Goal: Information Seeking & Learning: Find specific fact

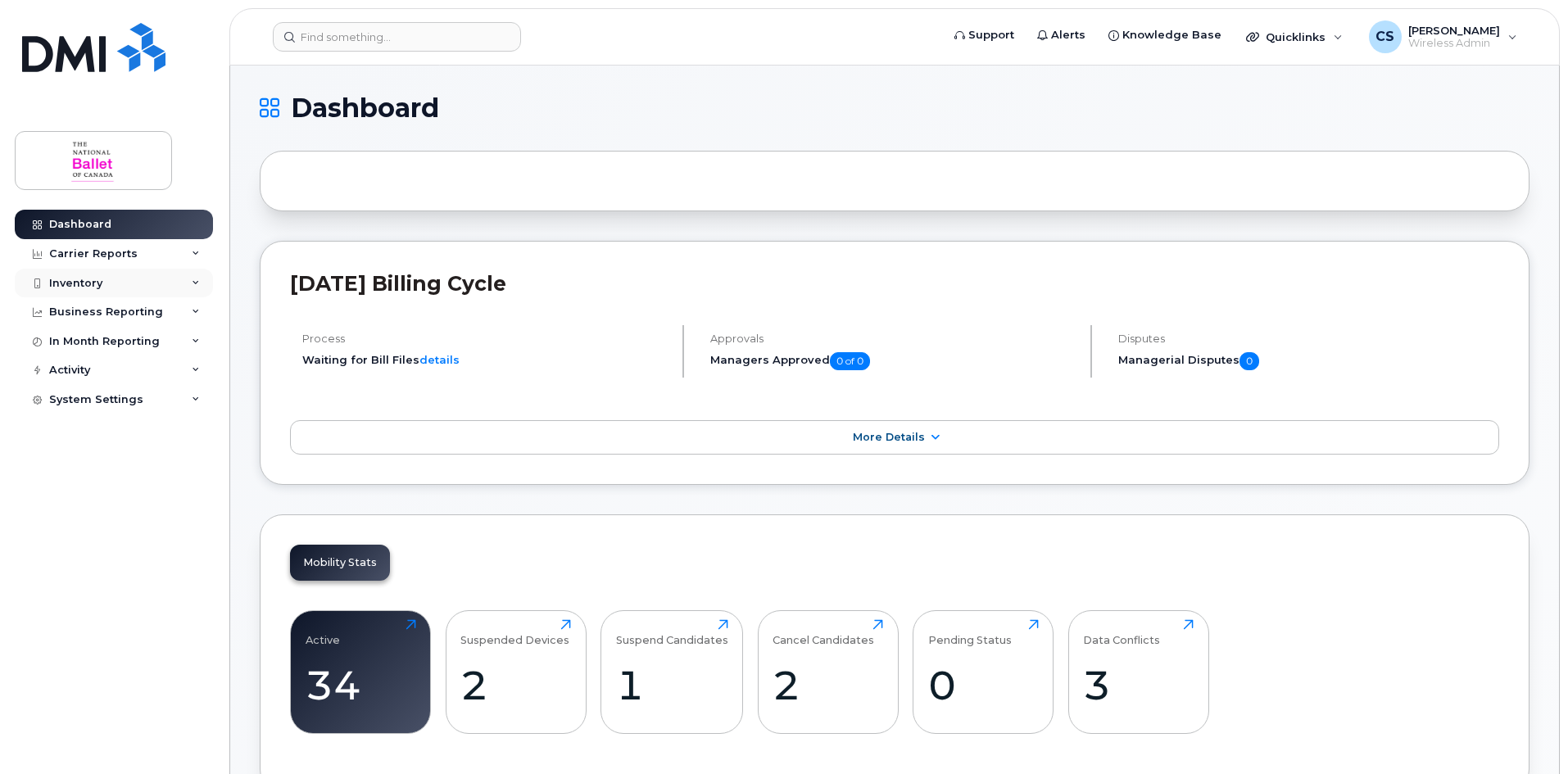
click at [118, 284] on div "Inventory" at bounding box center [114, 283] width 198 height 29
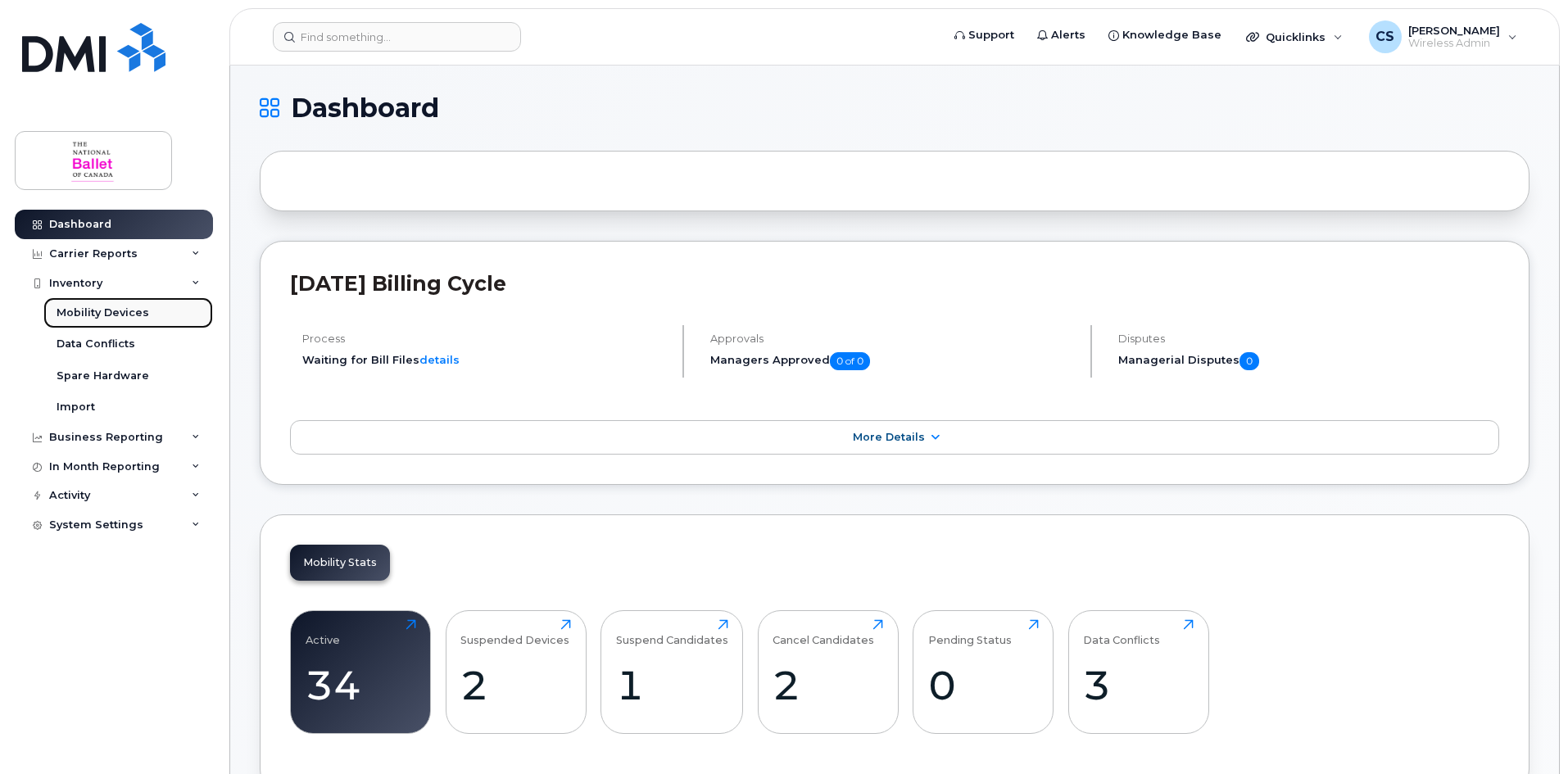
click at [112, 314] on div "Mobility Devices" at bounding box center [102, 313] width 92 height 15
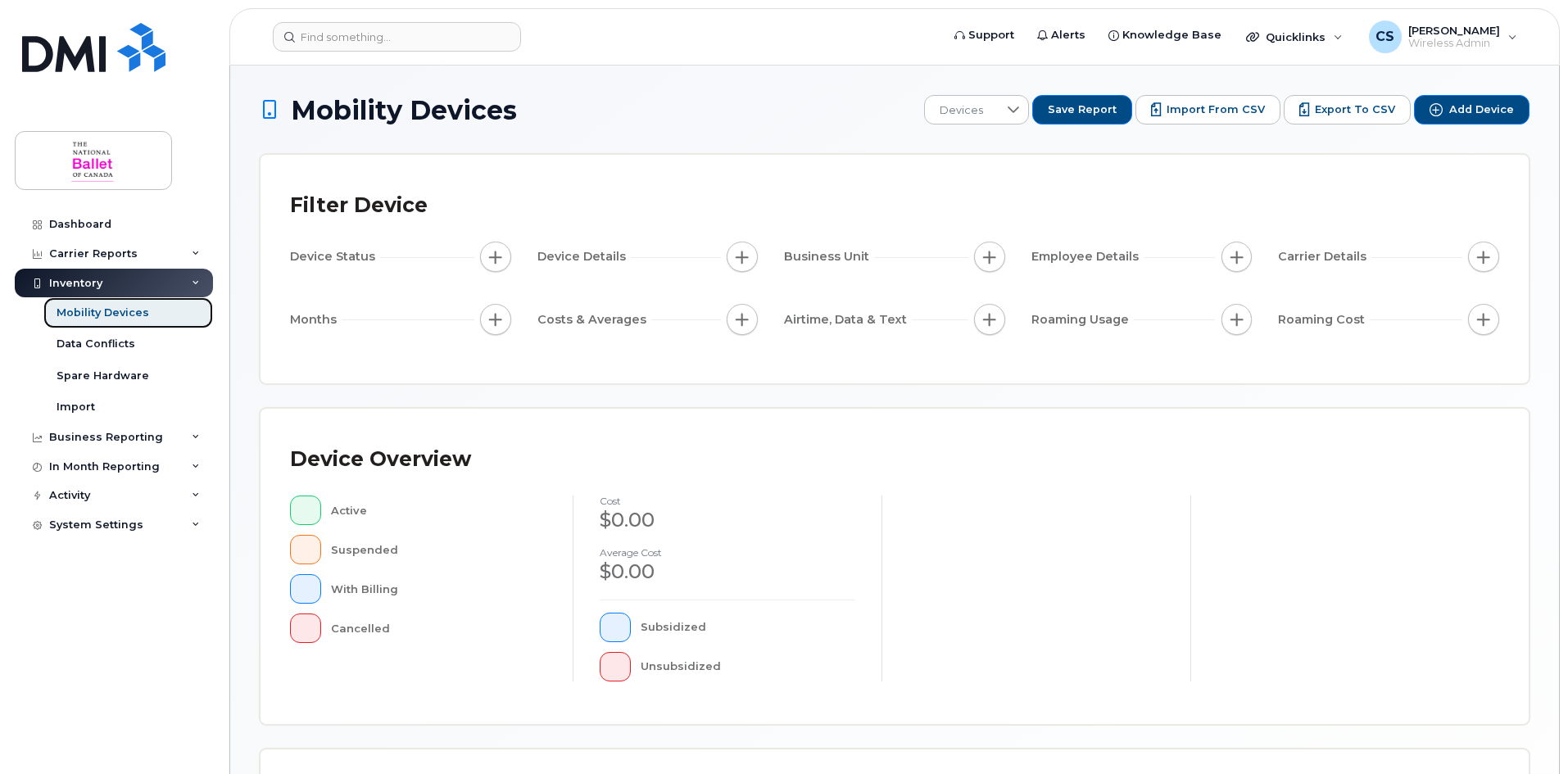
scroll to position [352, 0]
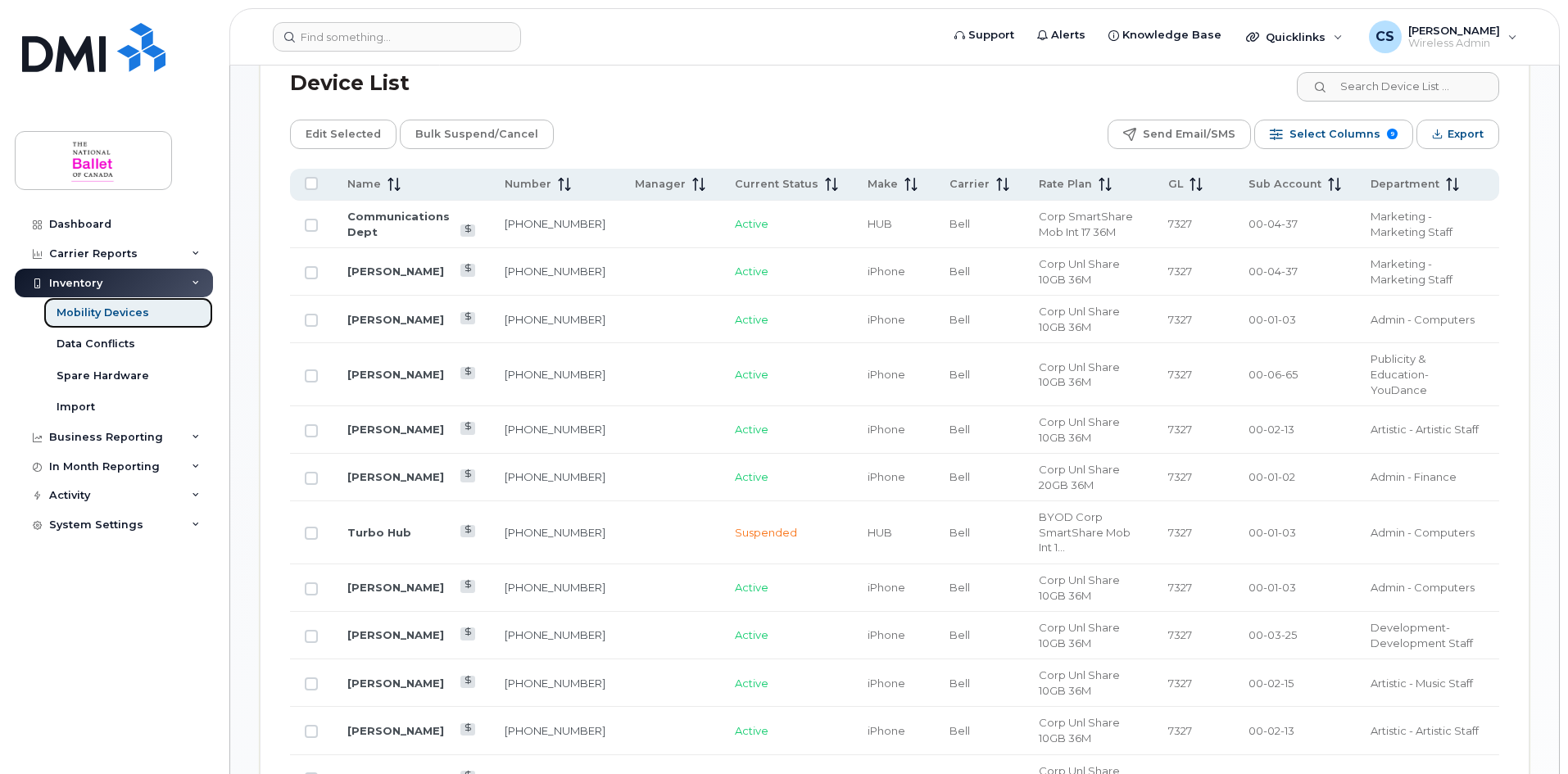
scroll to position [762, 0]
click at [387, 468] on link "[PERSON_NAME]" at bounding box center [395, 474] width 97 height 13
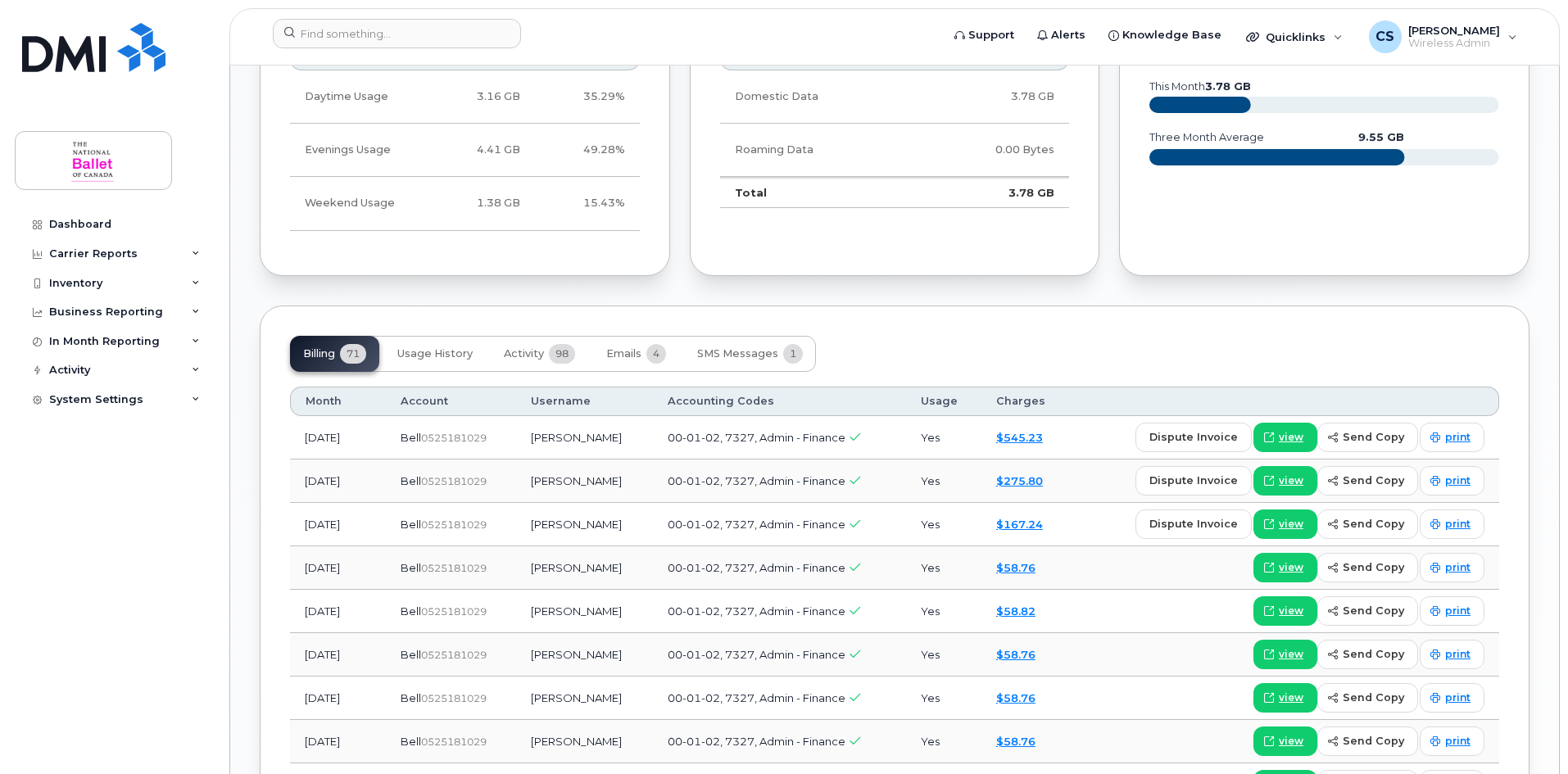
scroll to position [983, 0]
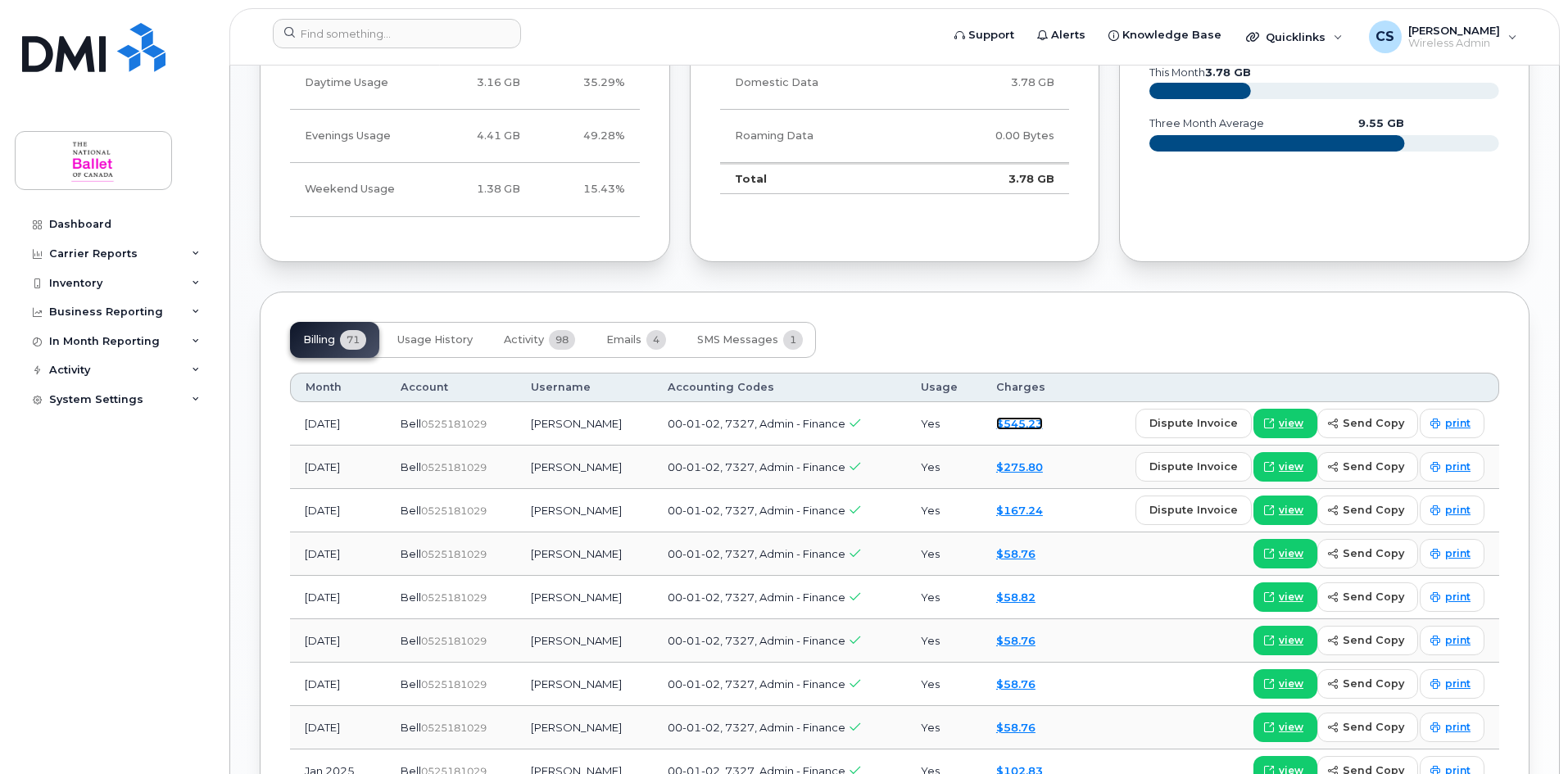
click at [1030, 424] on link "$545.23" at bounding box center [1020, 424] width 47 height 13
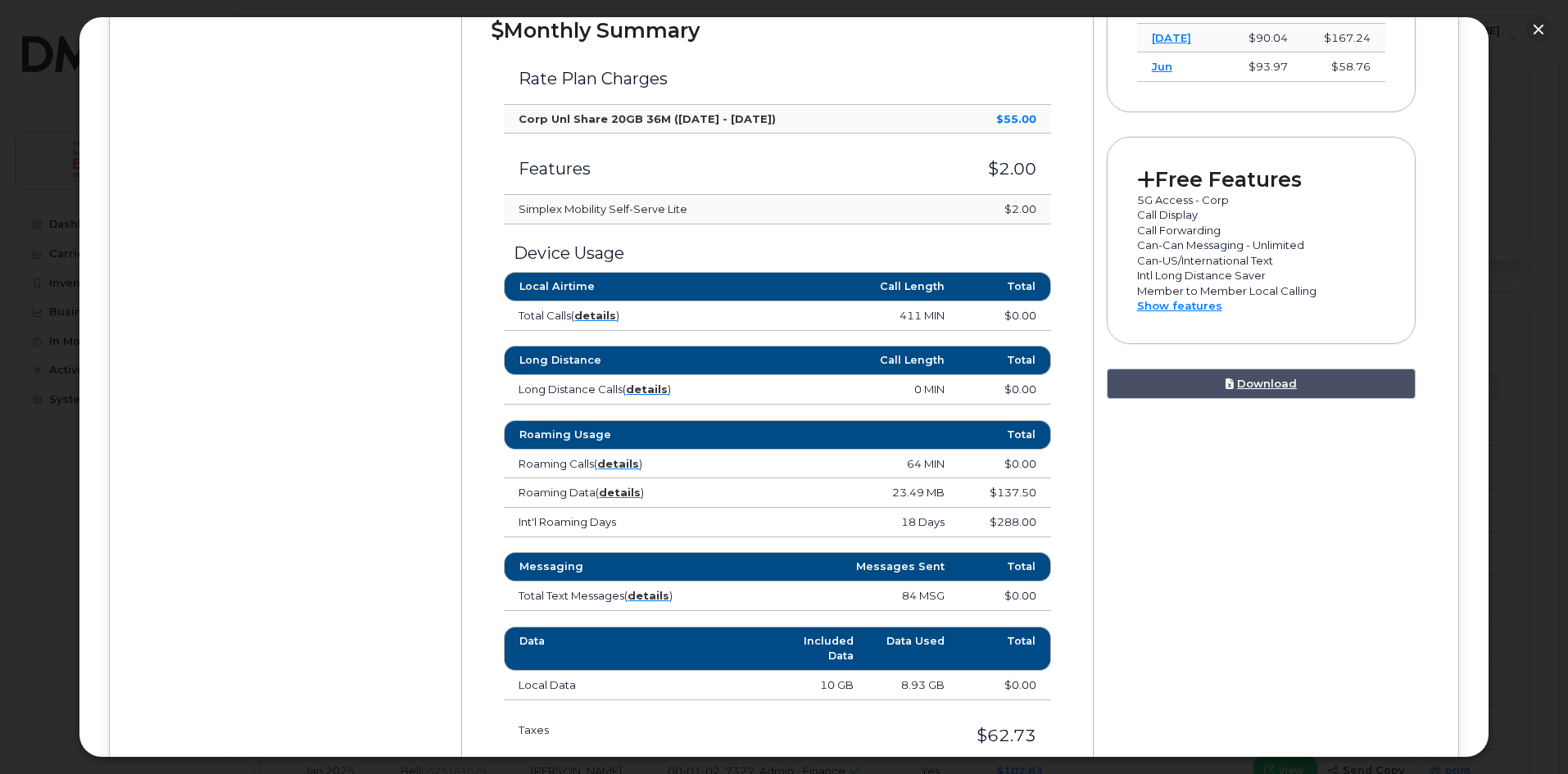
scroll to position [655, 0]
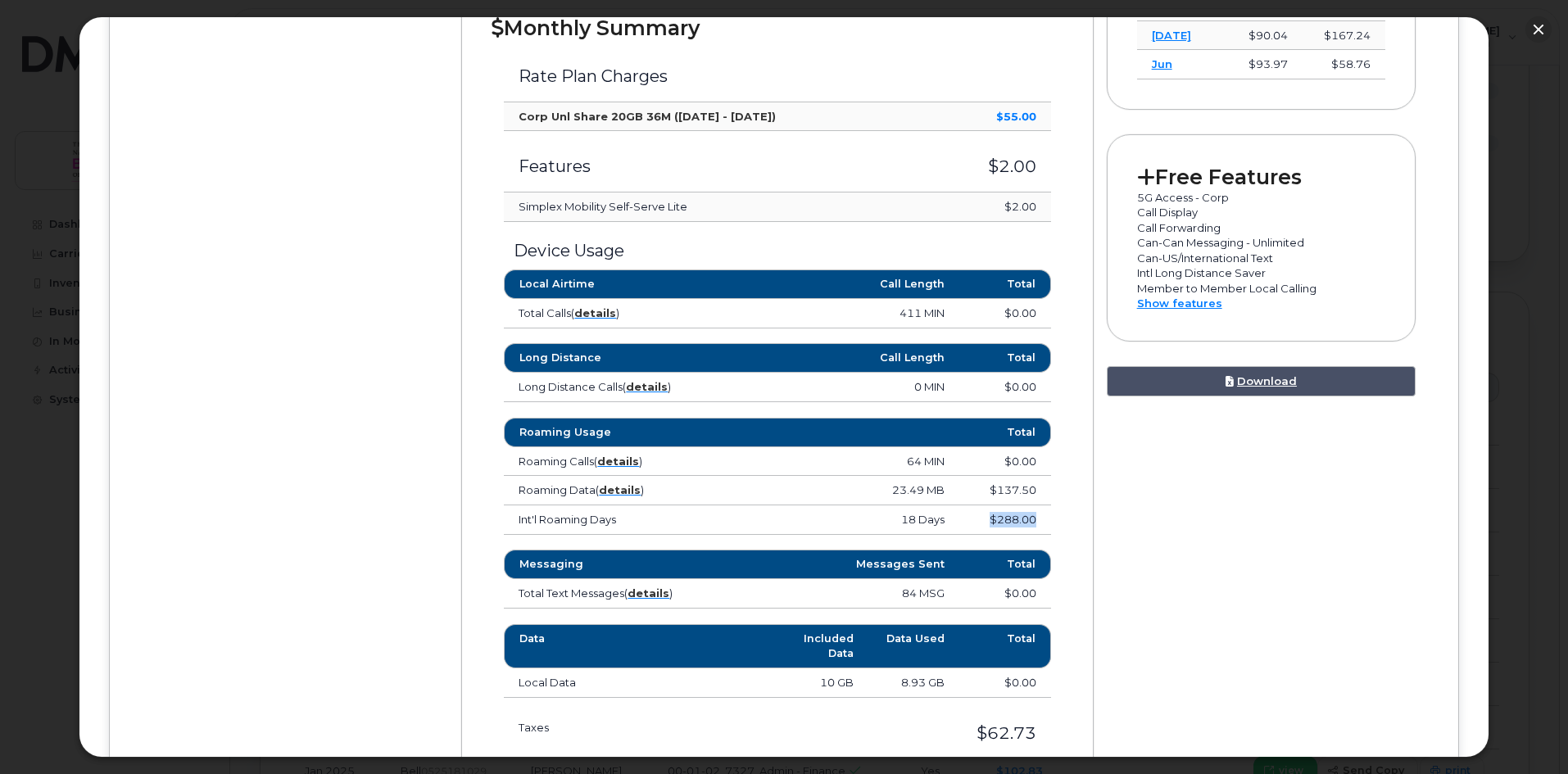
drag, startPoint x: 1035, startPoint y: 519, endPoint x: 979, endPoint y: 520, distance: 56.0
click at [979, 520] on td "$288.00" at bounding box center [1005, 519] width 91 height 29
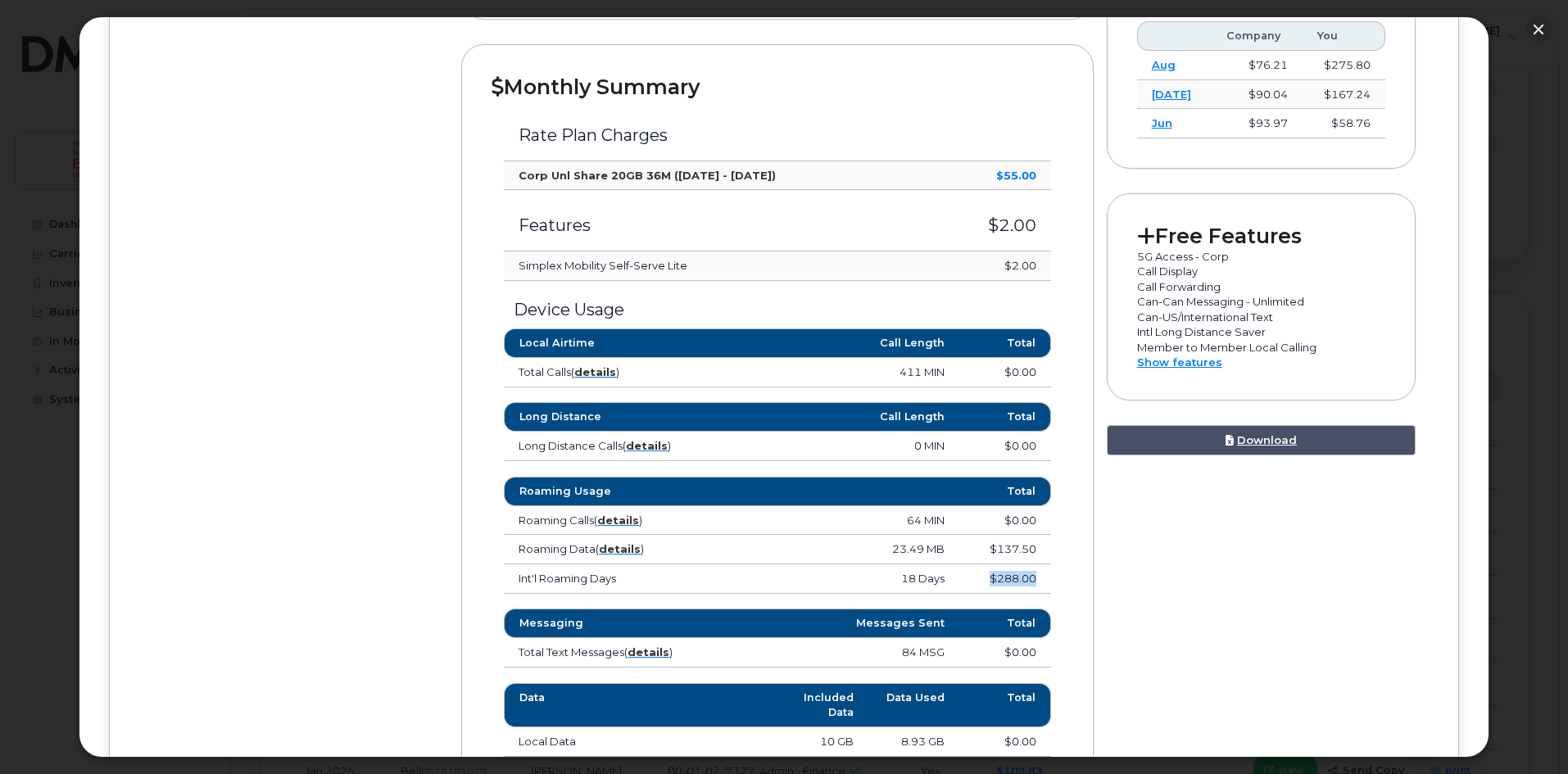
scroll to position [557, 0]
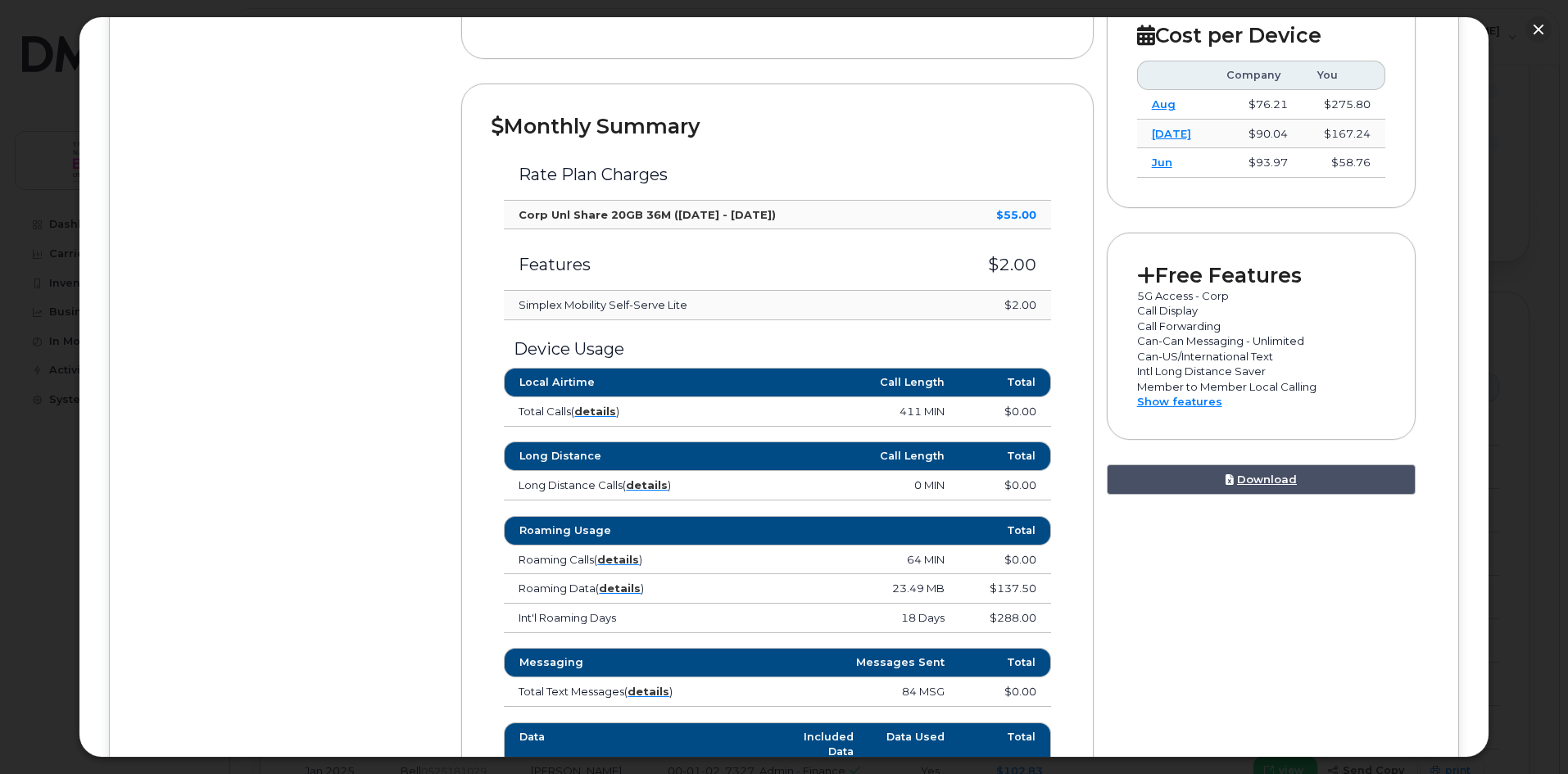
click at [1067, 564] on div "Monthly Summary Rate Plan Charges Corp Unl Share 20GB 36M ([DATE] - [DATE]) $55…" at bounding box center [777, 529] width 632 height 892
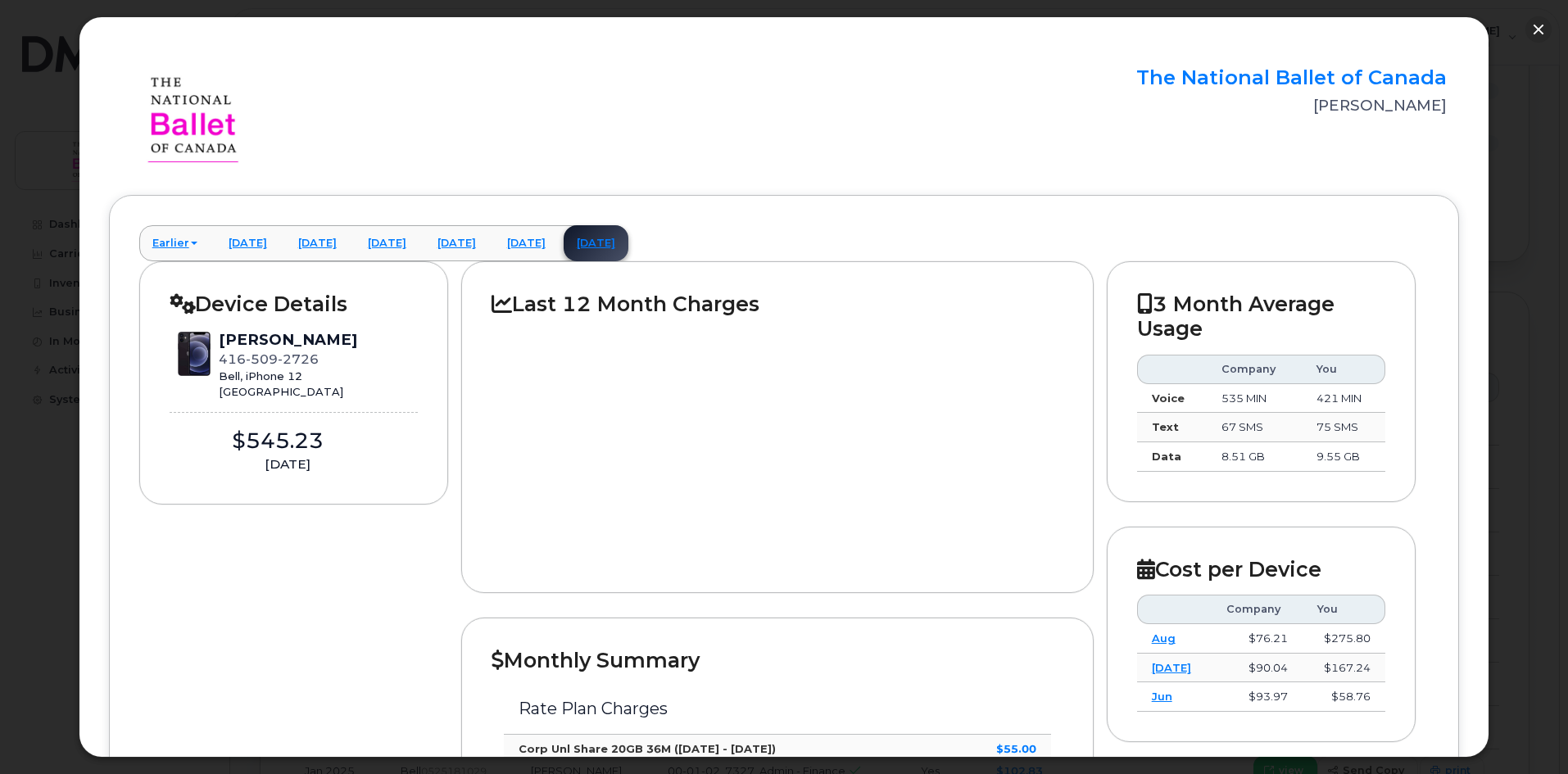
scroll to position [0, 0]
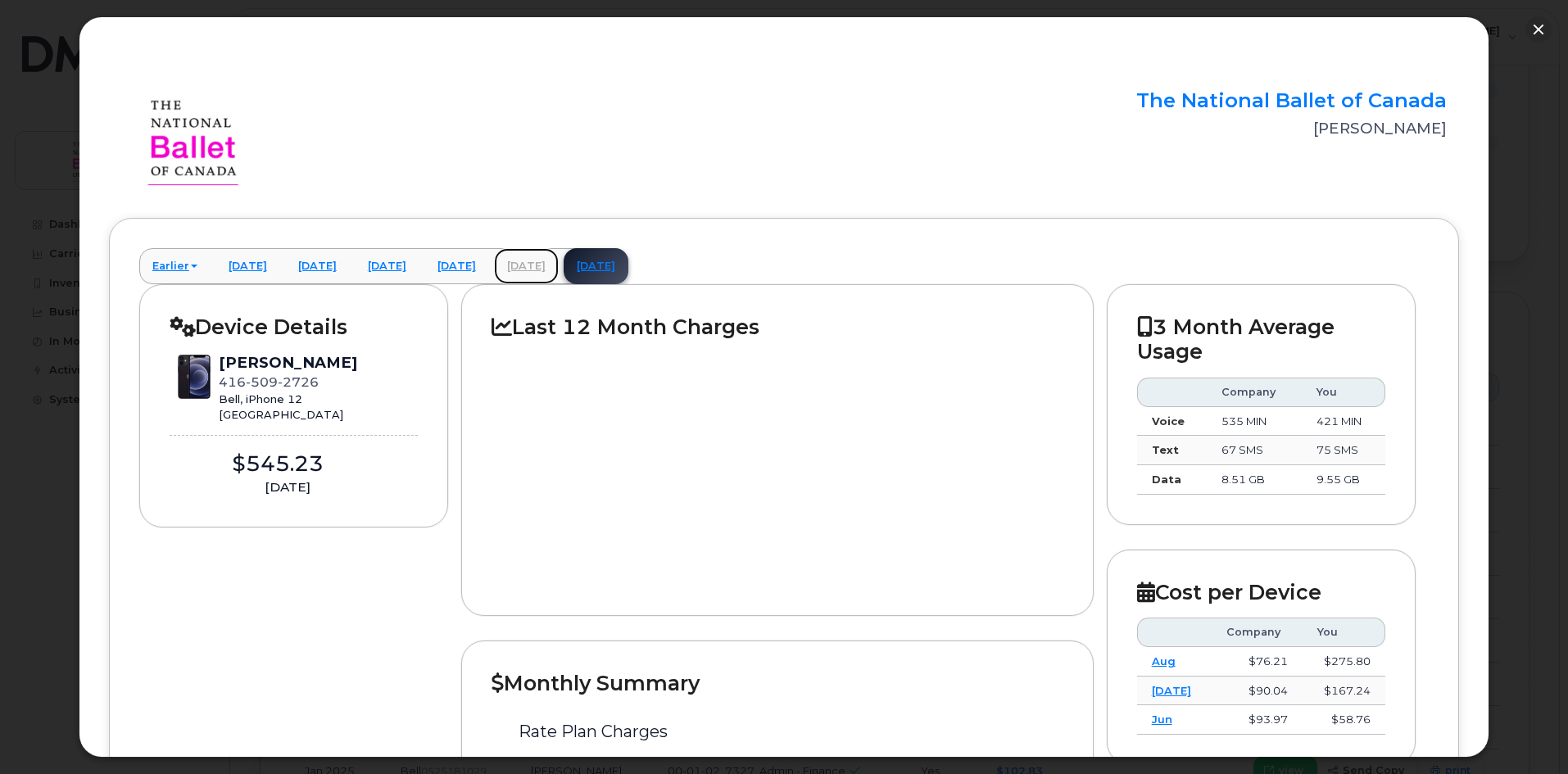
click at [558, 268] on link "[DATE]" at bounding box center [527, 265] width 65 height 36
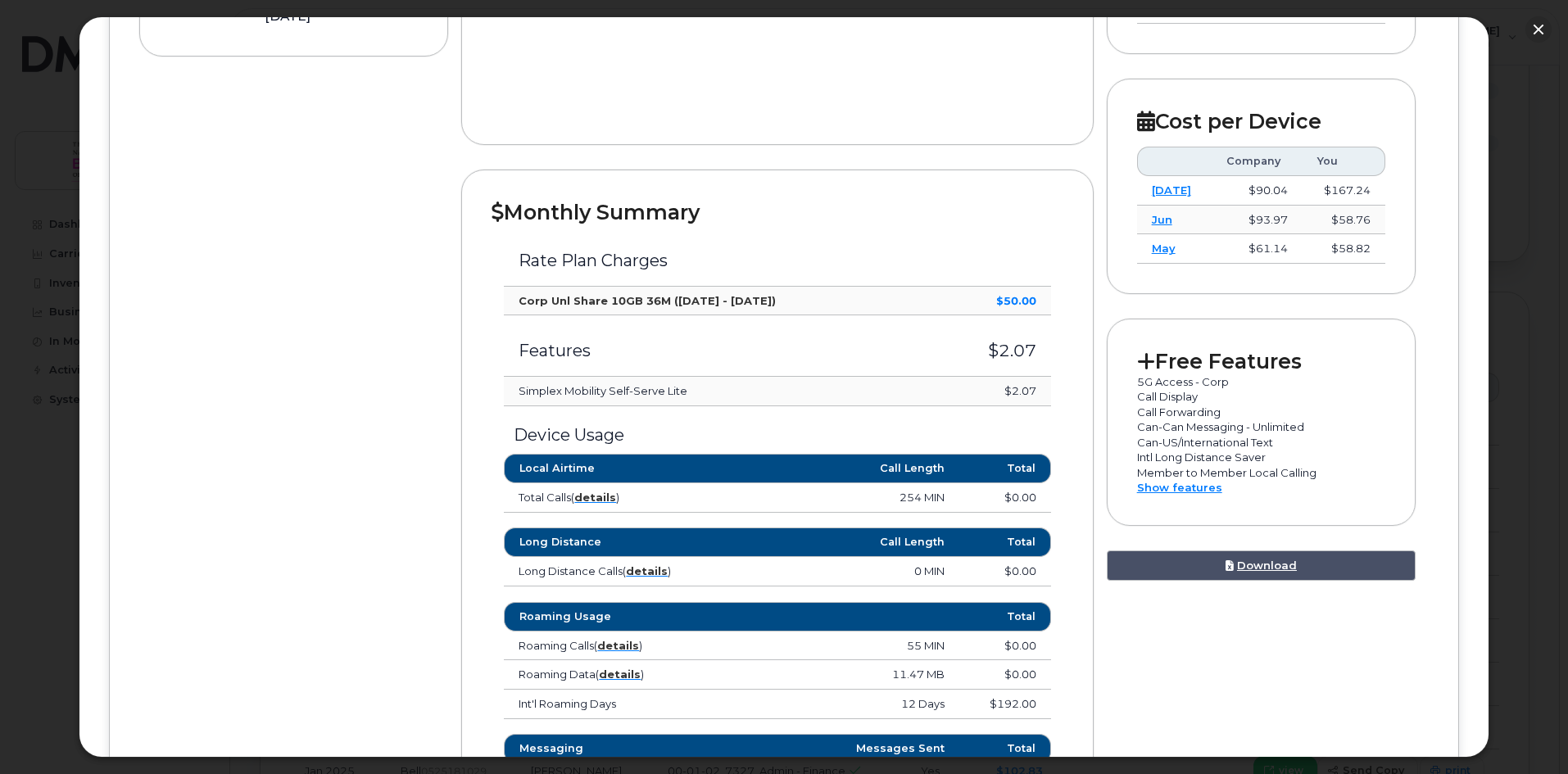
scroll to position [492, 0]
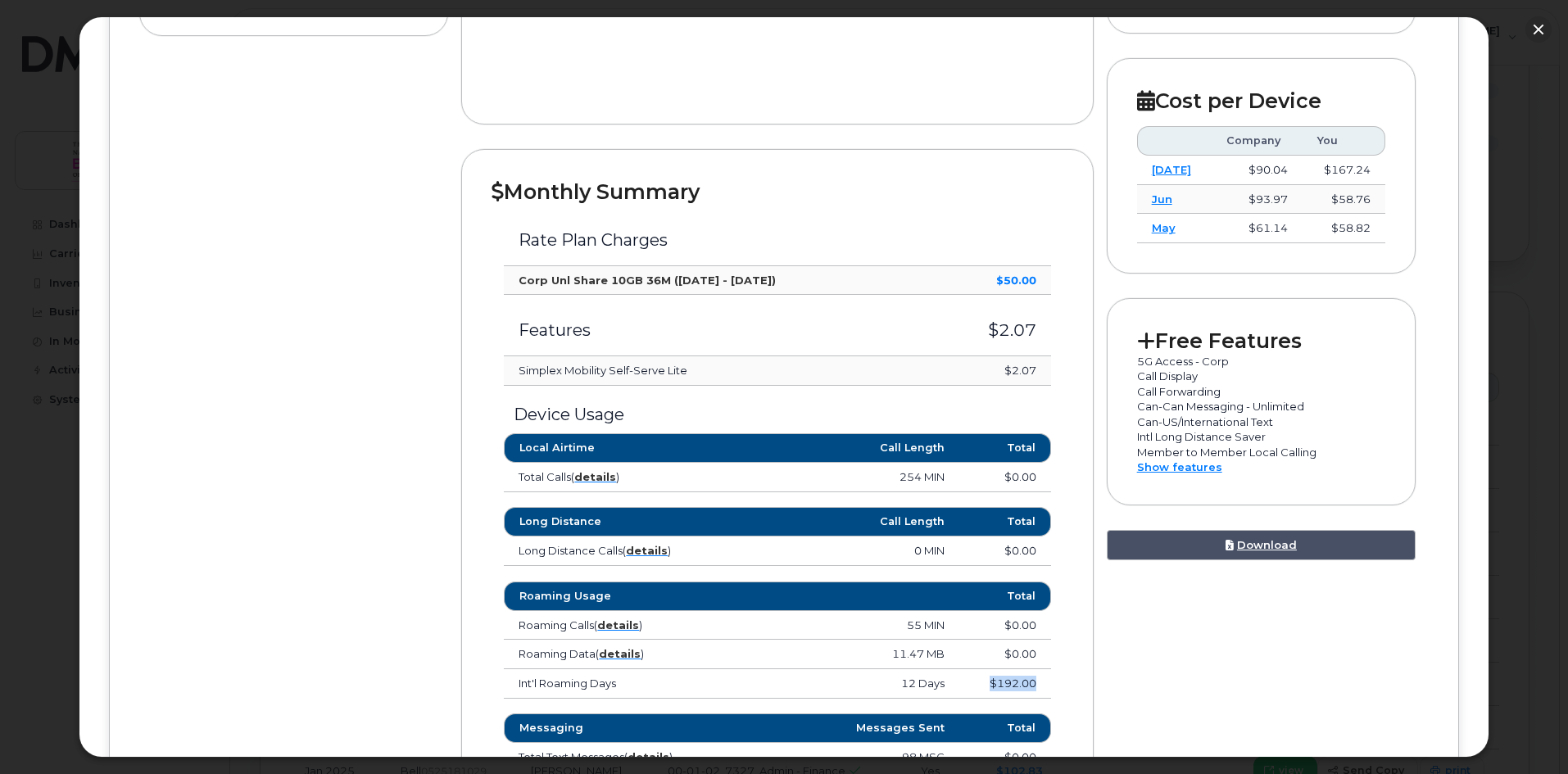
drag, startPoint x: 1031, startPoint y: 686, endPoint x: 983, endPoint y: 685, distance: 48.0
click at [983, 685] on td "$192.00" at bounding box center [1005, 683] width 91 height 29
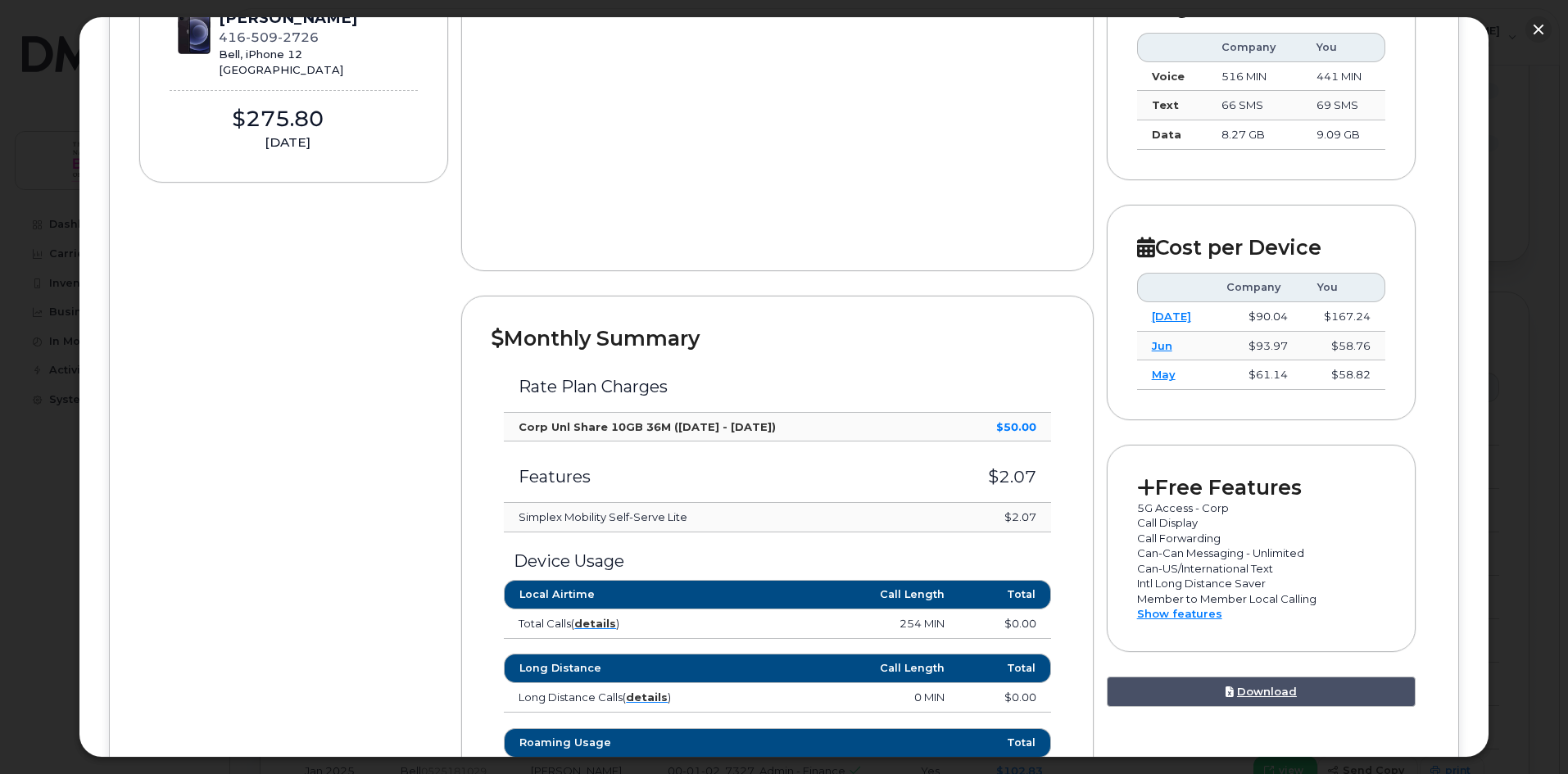
scroll to position [328, 0]
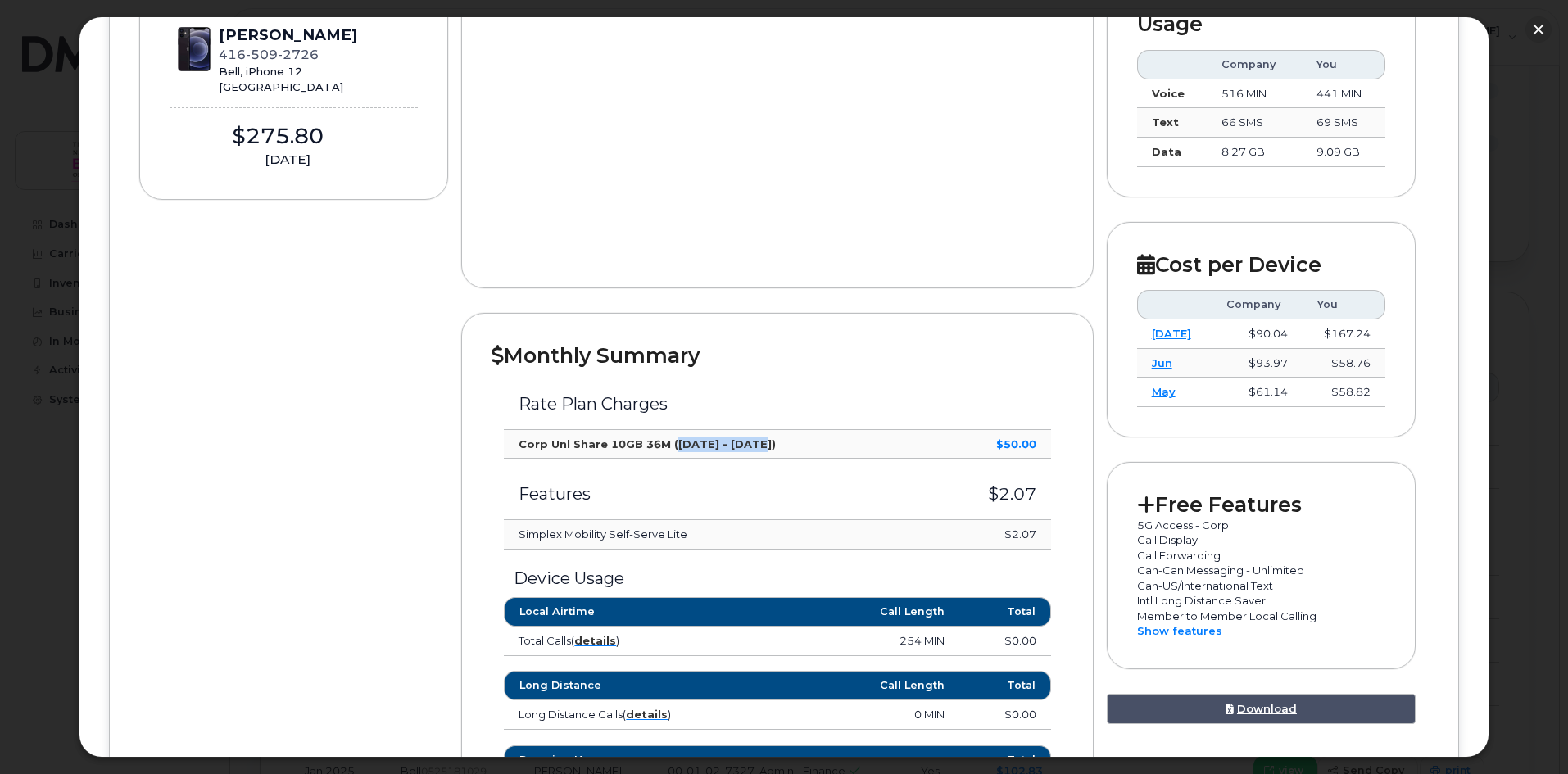
drag, startPoint x: 747, startPoint y: 444, endPoint x: 674, endPoint y: 444, distance: 73.0
click at [674, 444] on strong "Corp Unl Share 10GB 36M ([DATE] - [DATE])" at bounding box center [647, 444] width 257 height 13
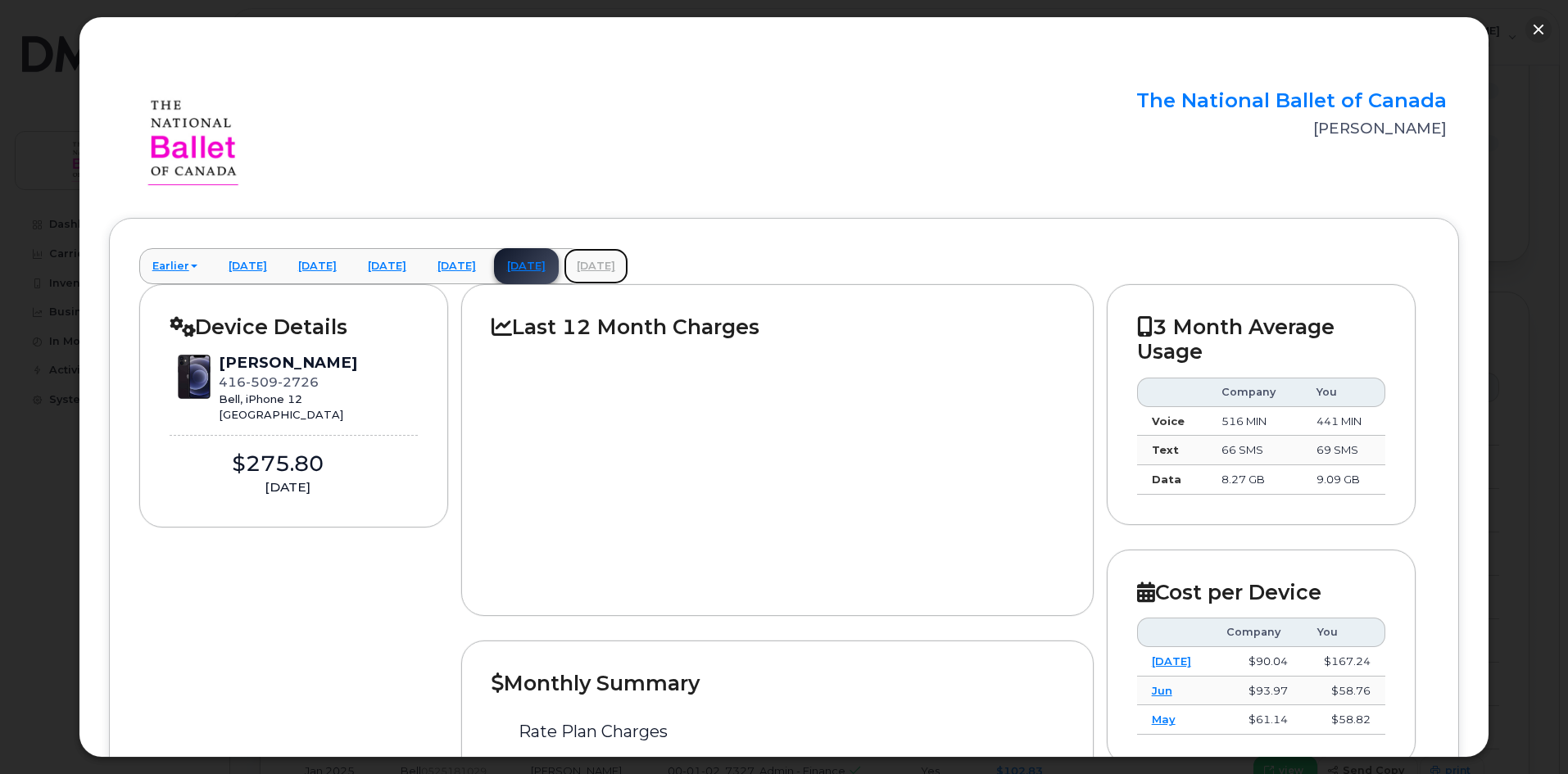
click at [628, 267] on link "[DATE]" at bounding box center [596, 265] width 65 height 36
click at [558, 268] on link "[DATE]" at bounding box center [527, 265] width 65 height 36
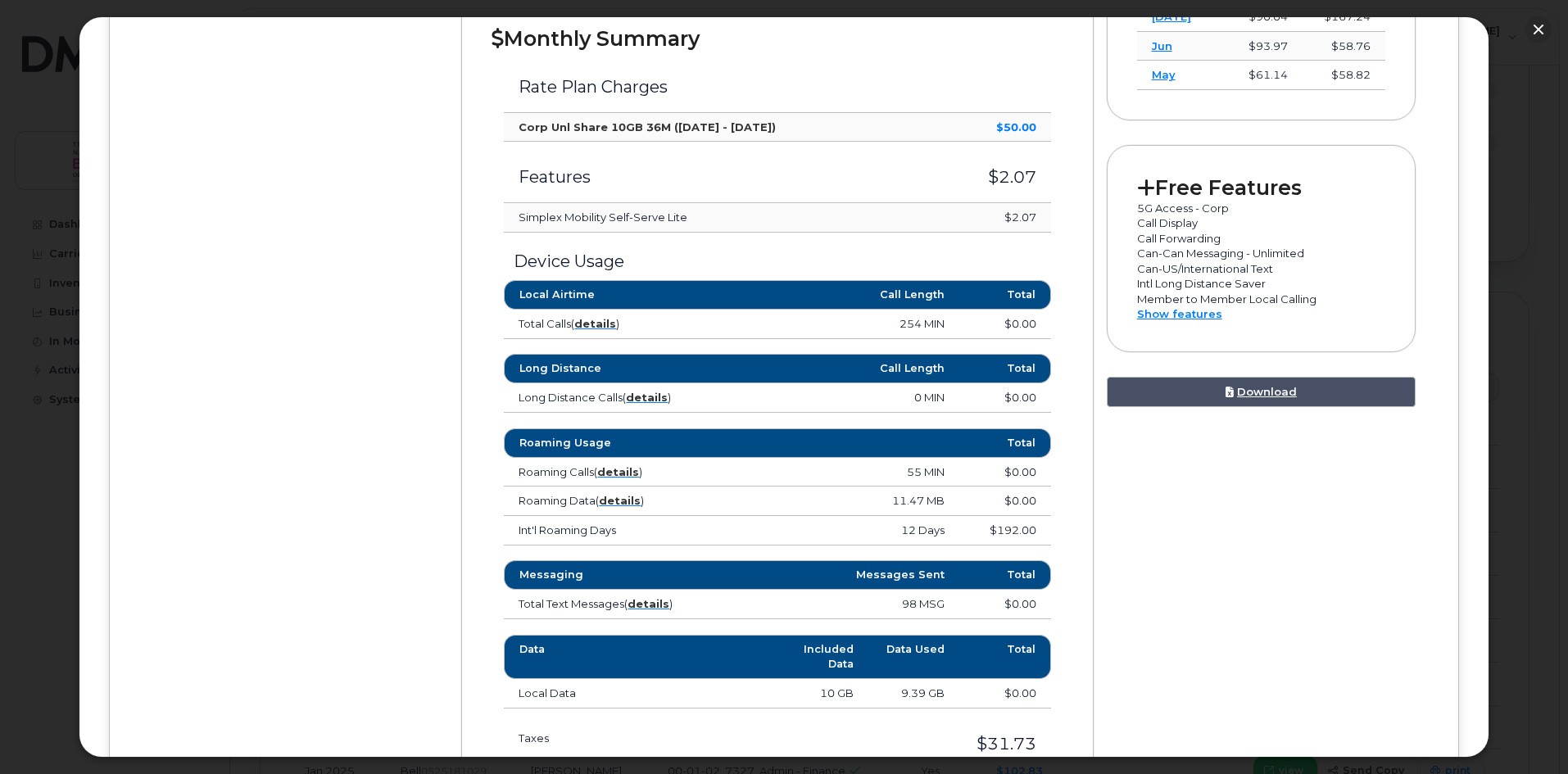
scroll to position [655, 0]
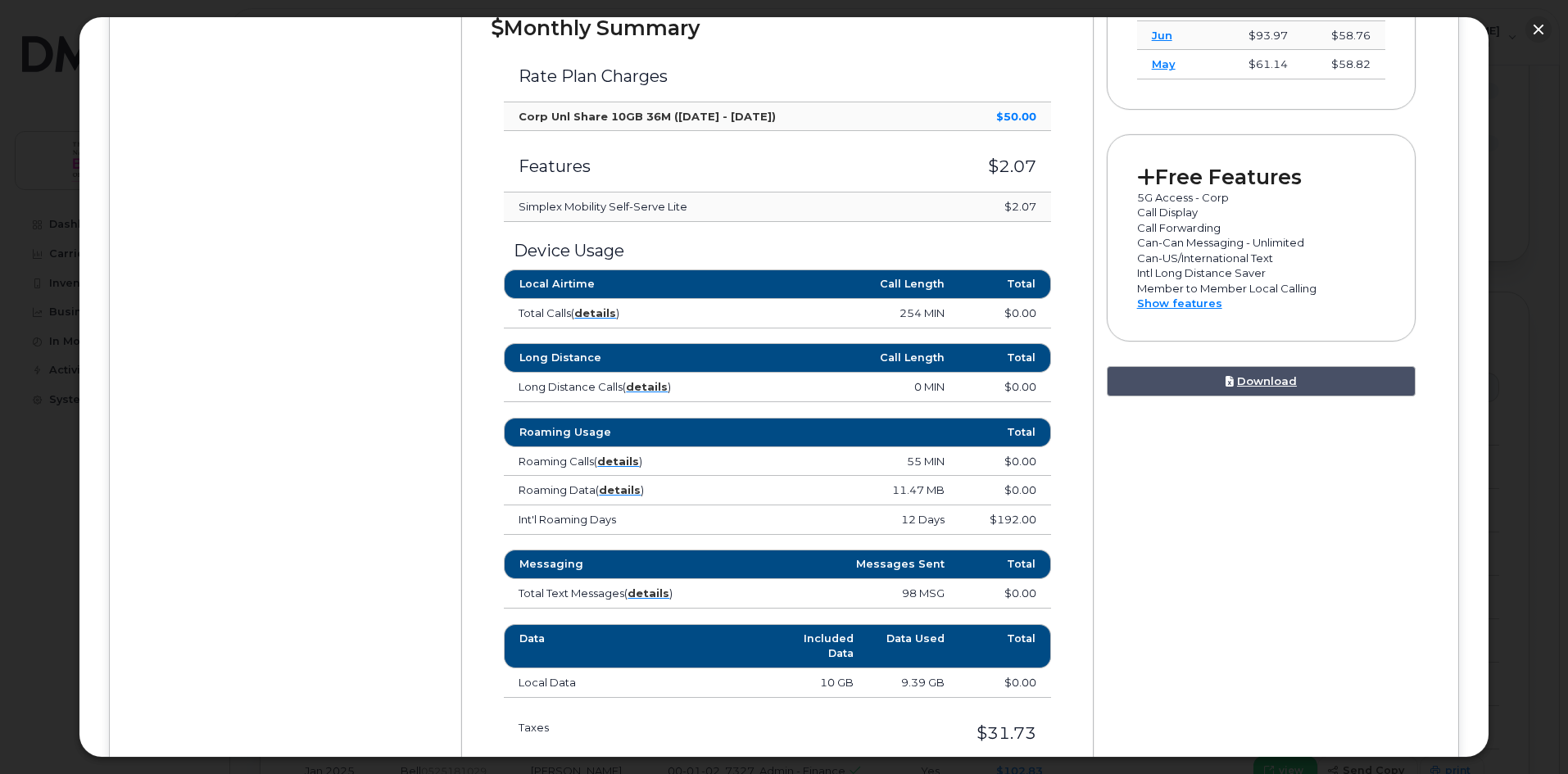
drag, startPoint x: 941, startPoint y: 520, endPoint x: 866, endPoint y: 522, distance: 75.0
click at [866, 522] on td "12 Days" at bounding box center [846, 519] width 228 height 29
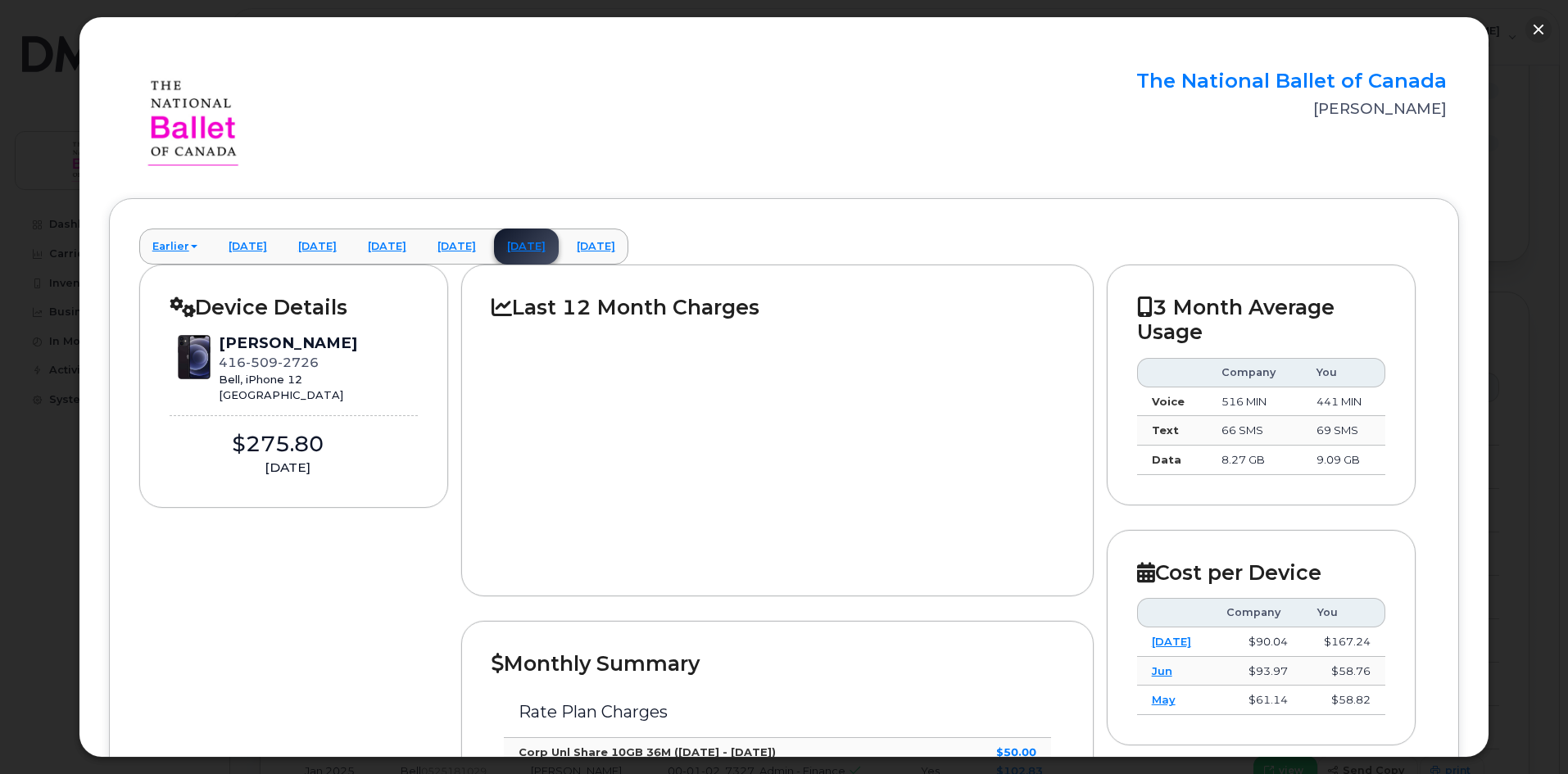
scroll to position [0, 0]
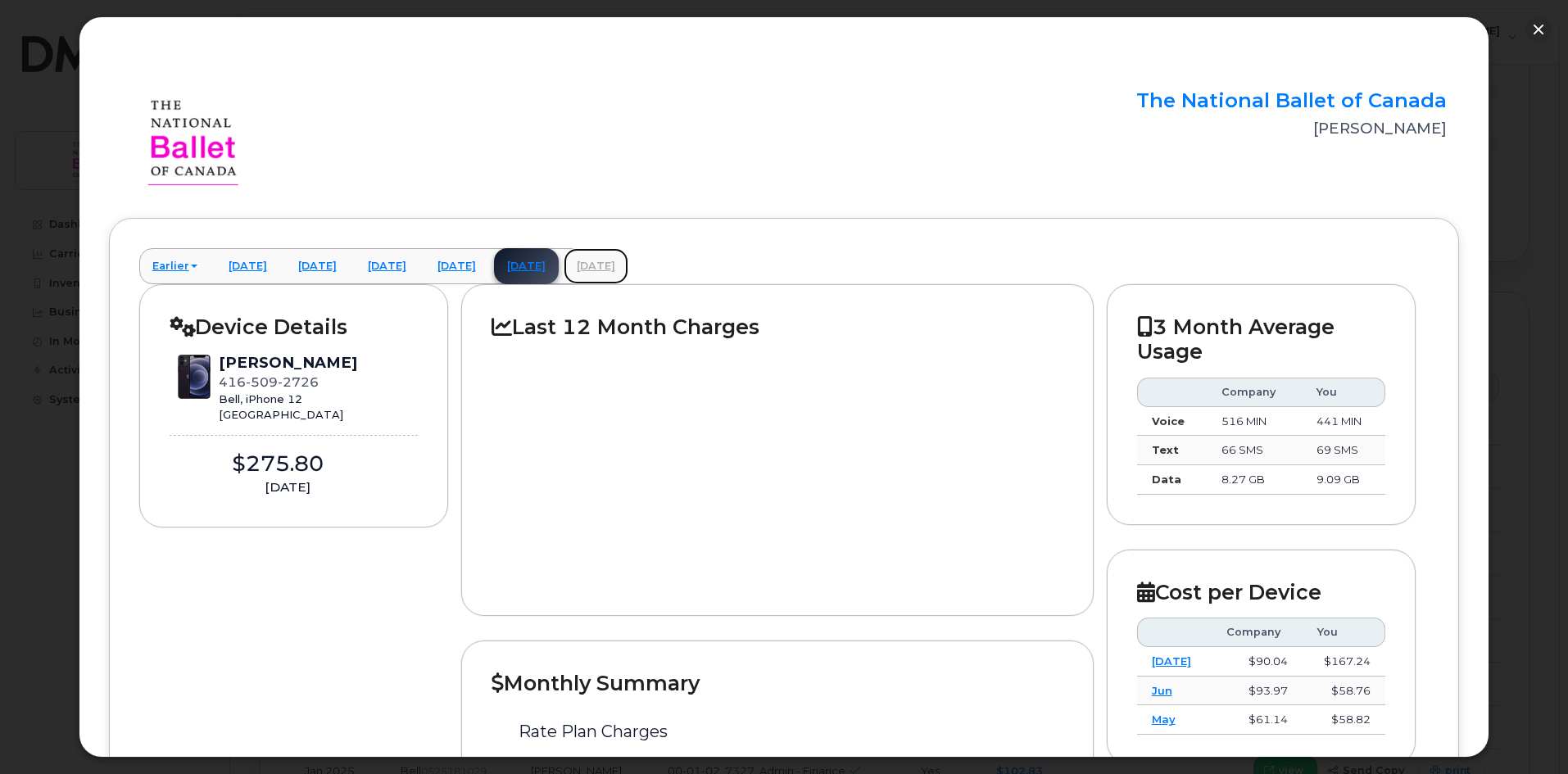
click at [628, 261] on link "[DATE]" at bounding box center [596, 265] width 65 height 36
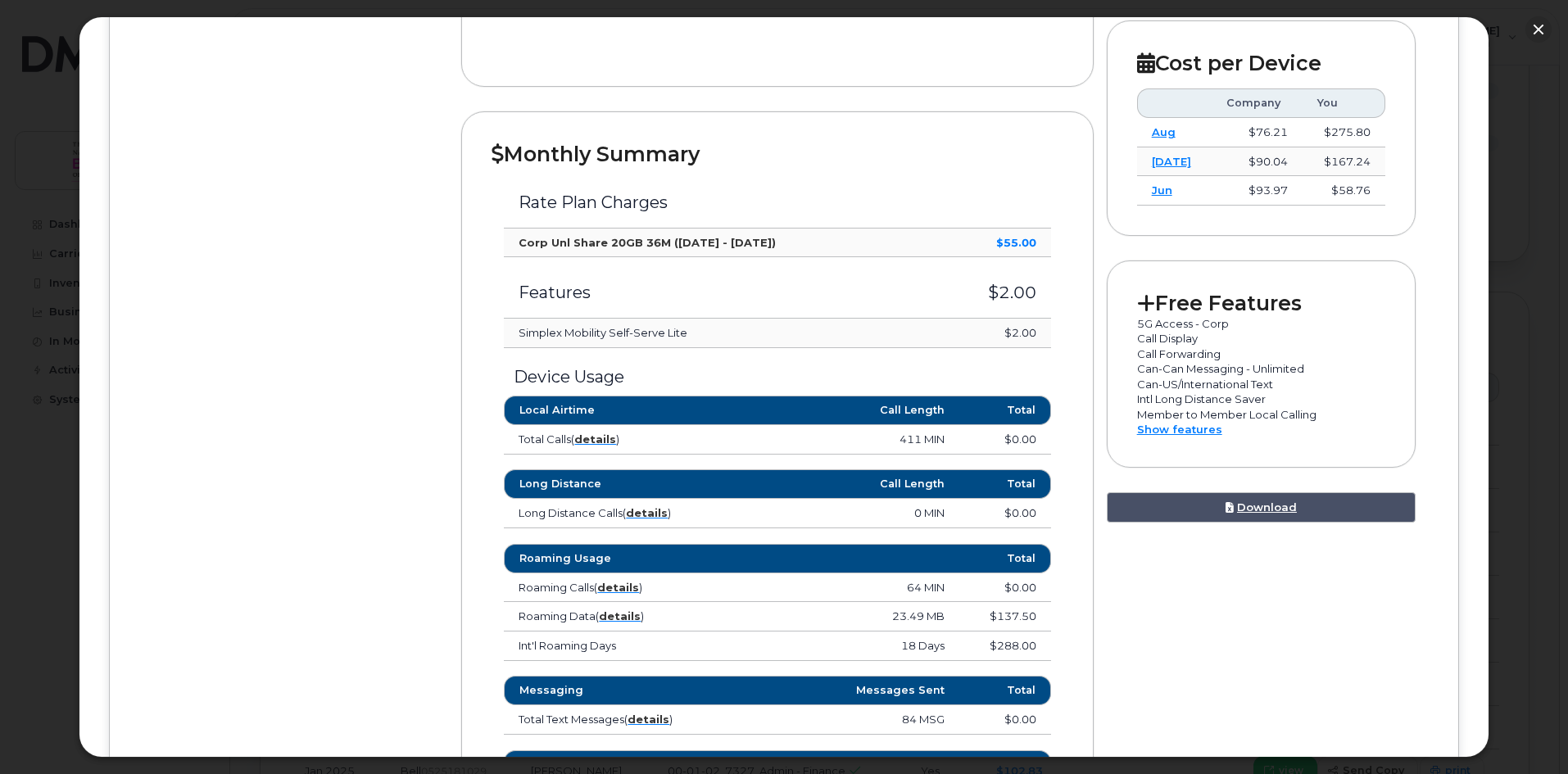
scroll to position [573, 0]
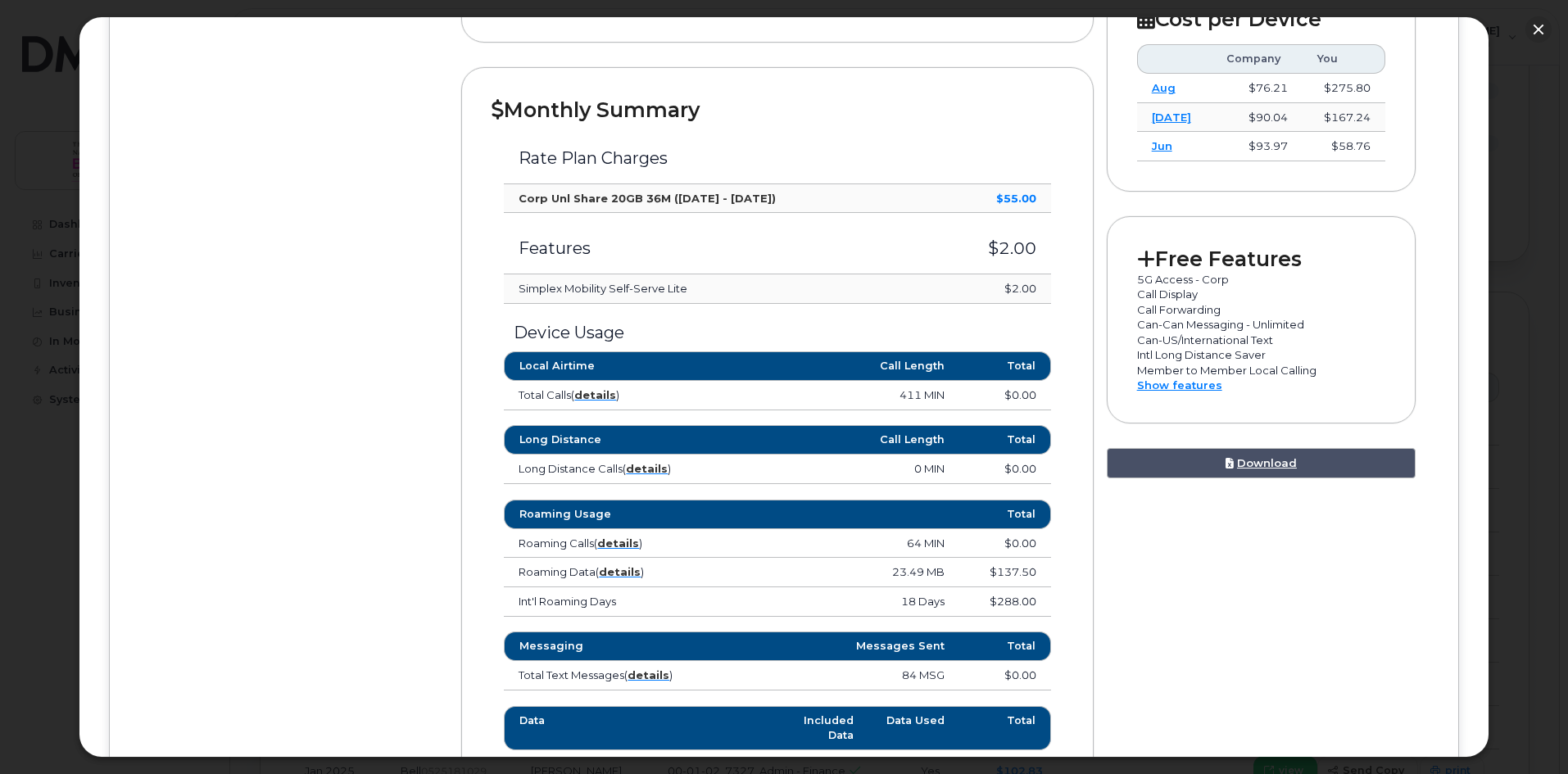
click at [1024, 578] on td "$137.50" at bounding box center [1005, 572] width 91 height 29
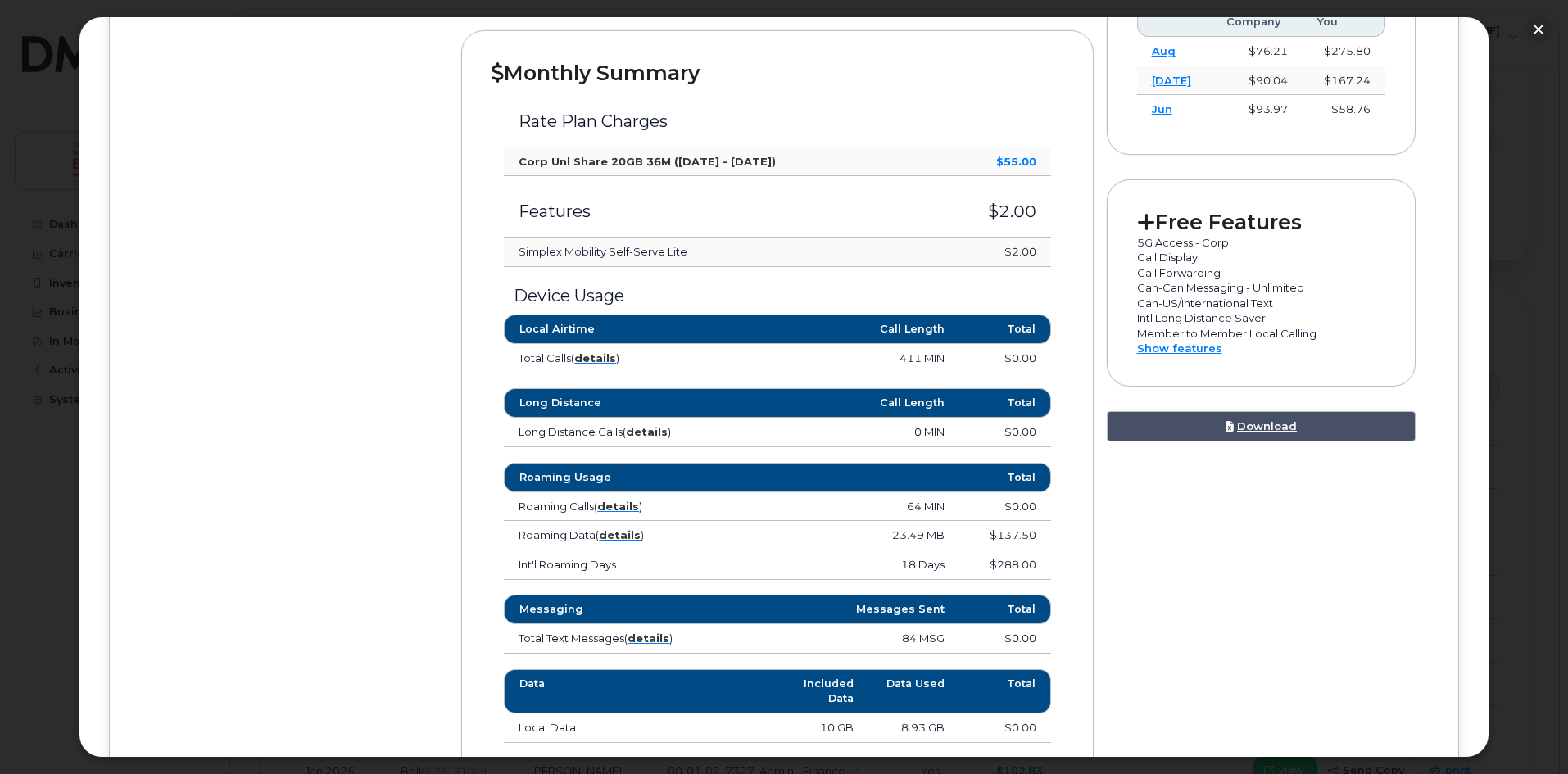
scroll to position [737, 0]
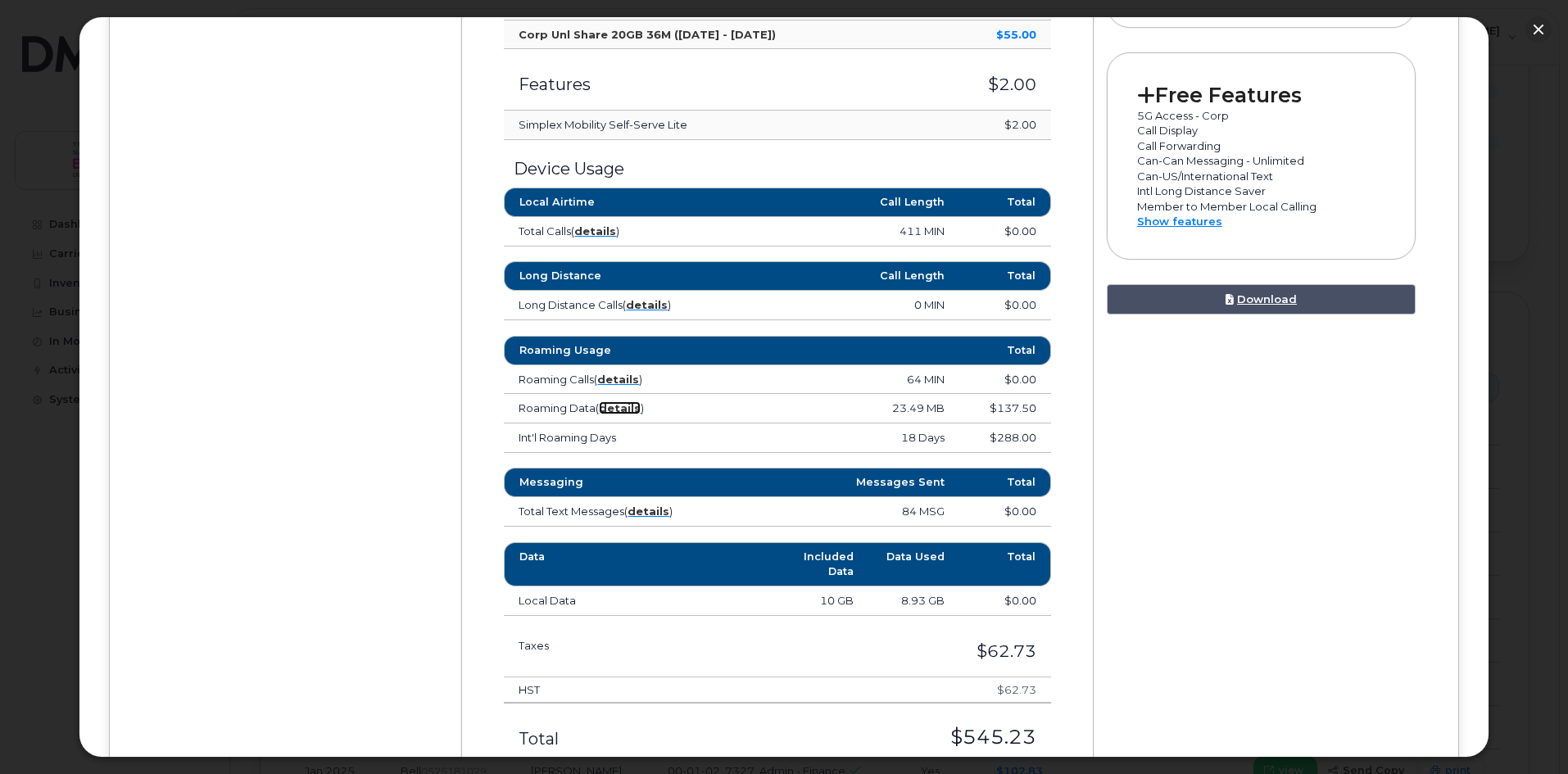
click at [627, 411] on strong "details" at bounding box center [620, 408] width 42 height 13
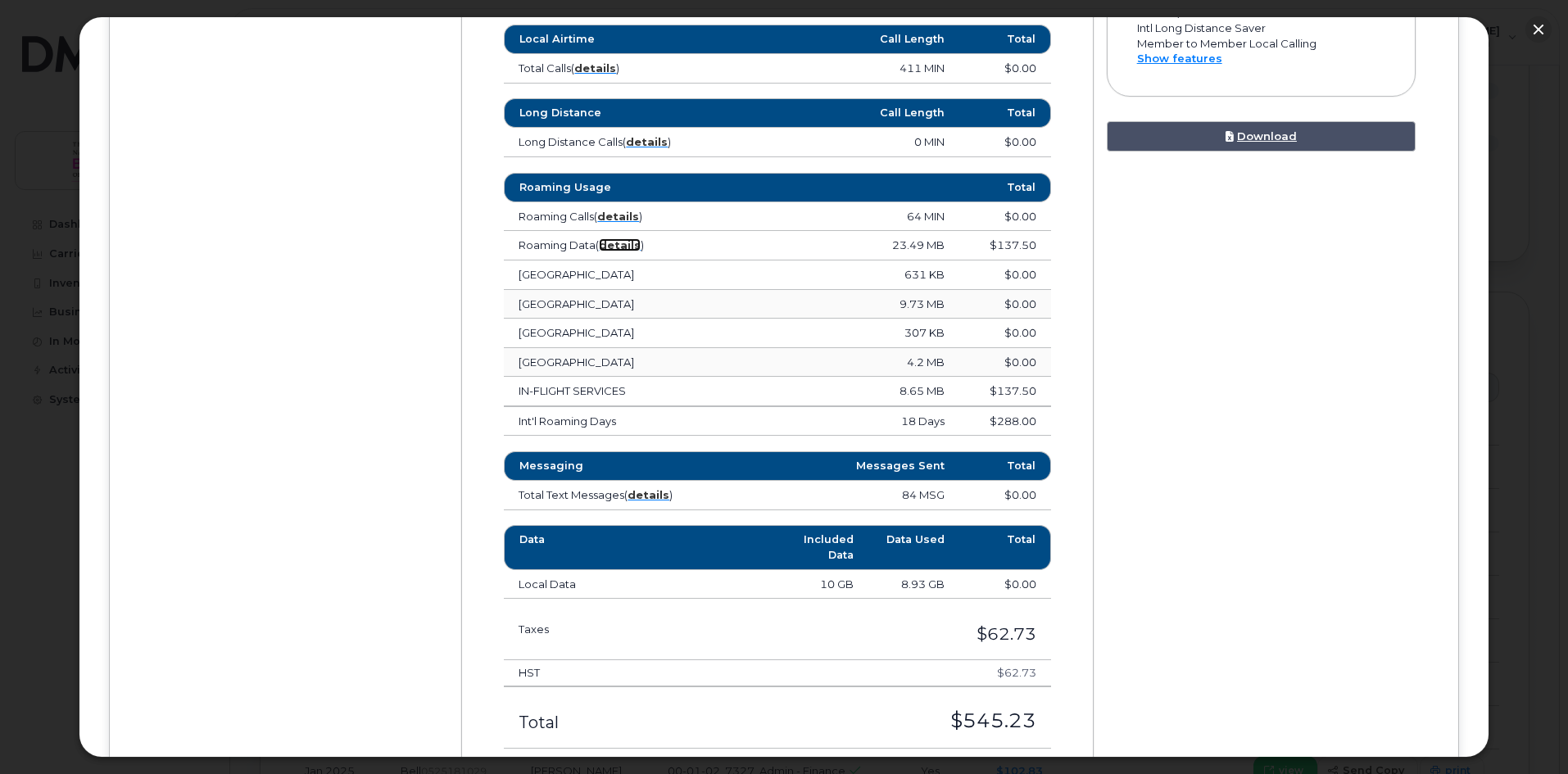
scroll to position [901, 0]
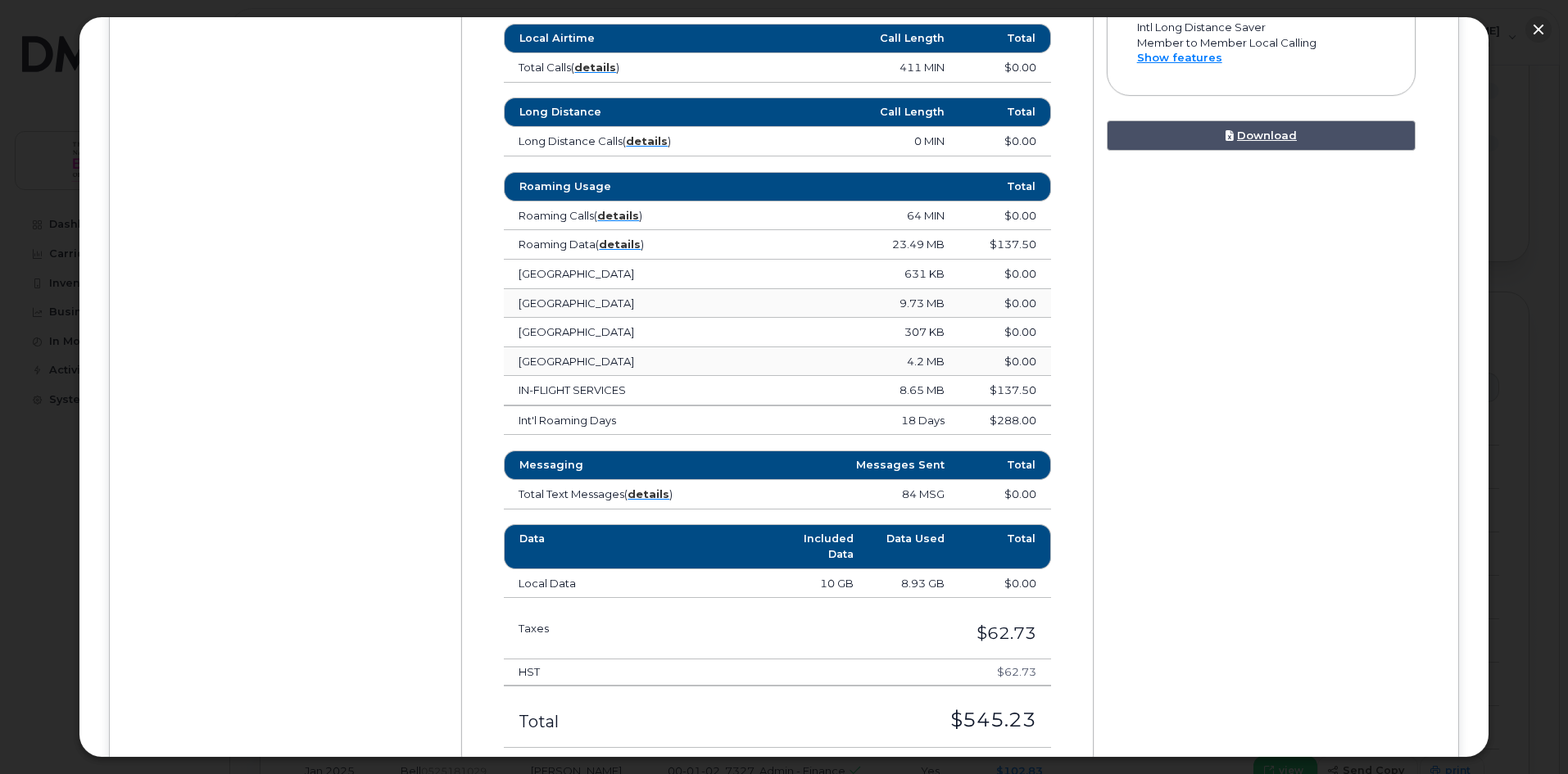
drag, startPoint x: 628, startPoint y: 391, endPoint x: 519, endPoint y: 391, distance: 109.0
click at [519, 391] on td "IN-FLIGHT SERVICES" at bounding box center [618, 390] width 228 height 29
copy td "IN-FLIGHT SERVICES"
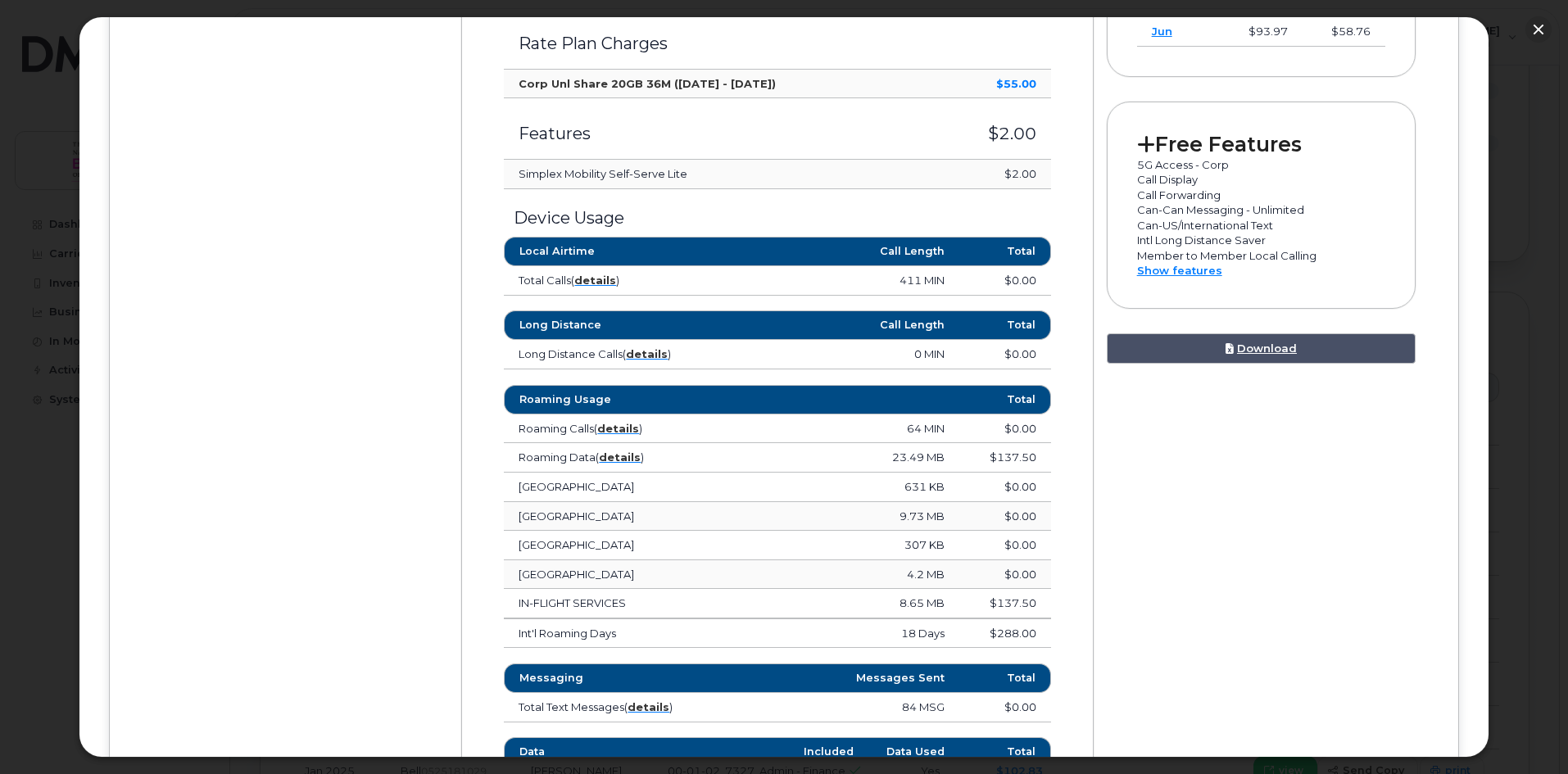
scroll to position [737, 0]
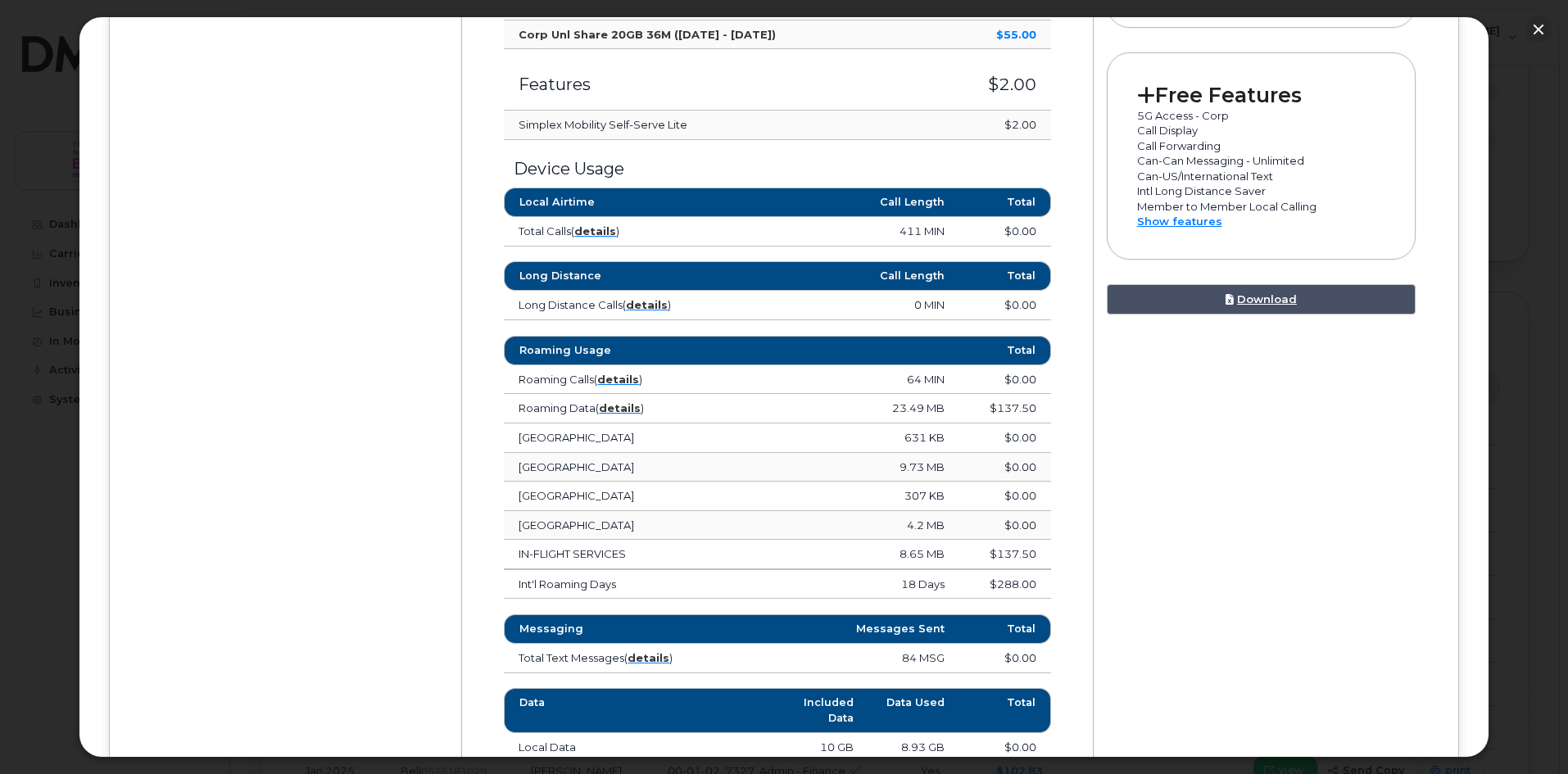
click at [1214, 587] on div "Device Details [PERSON_NAME] [PHONE_NUMBER] Bell, iPhone 12 [GEOGRAPHIC_DATA] $…" at bounding box center [784, 257] width 1290 height 1420
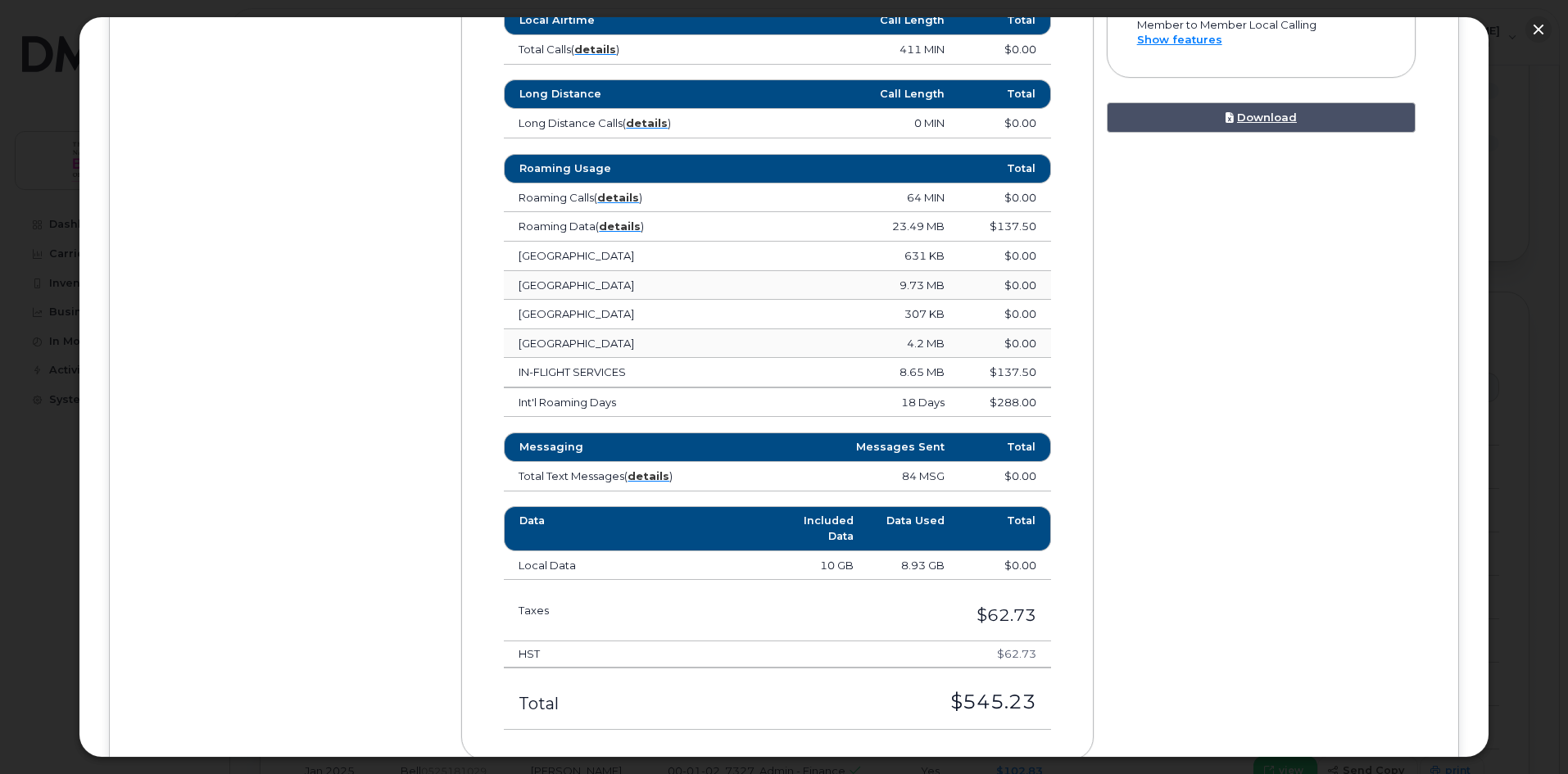
scroll to position [950, 0]
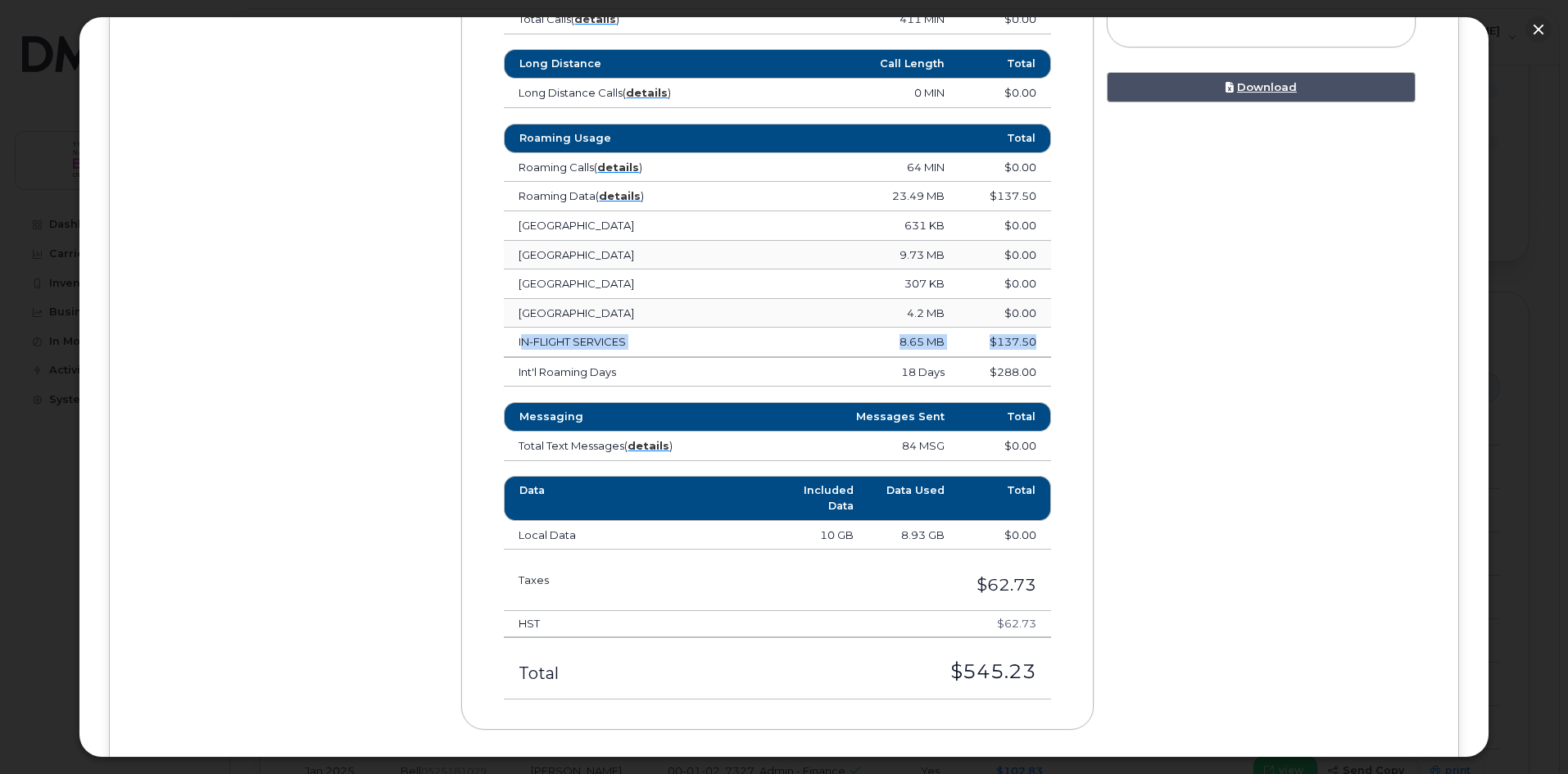
drag, startPoint x: 518, startPoint y: 340, endPoint x: 1043, endPoint y: 341, distance: 525.0
click at [1043, 341] on tr "IN-FLIGHT SERVICES 8.65 MB $137.50" at bounding box center [777, 342] width 547 height 29
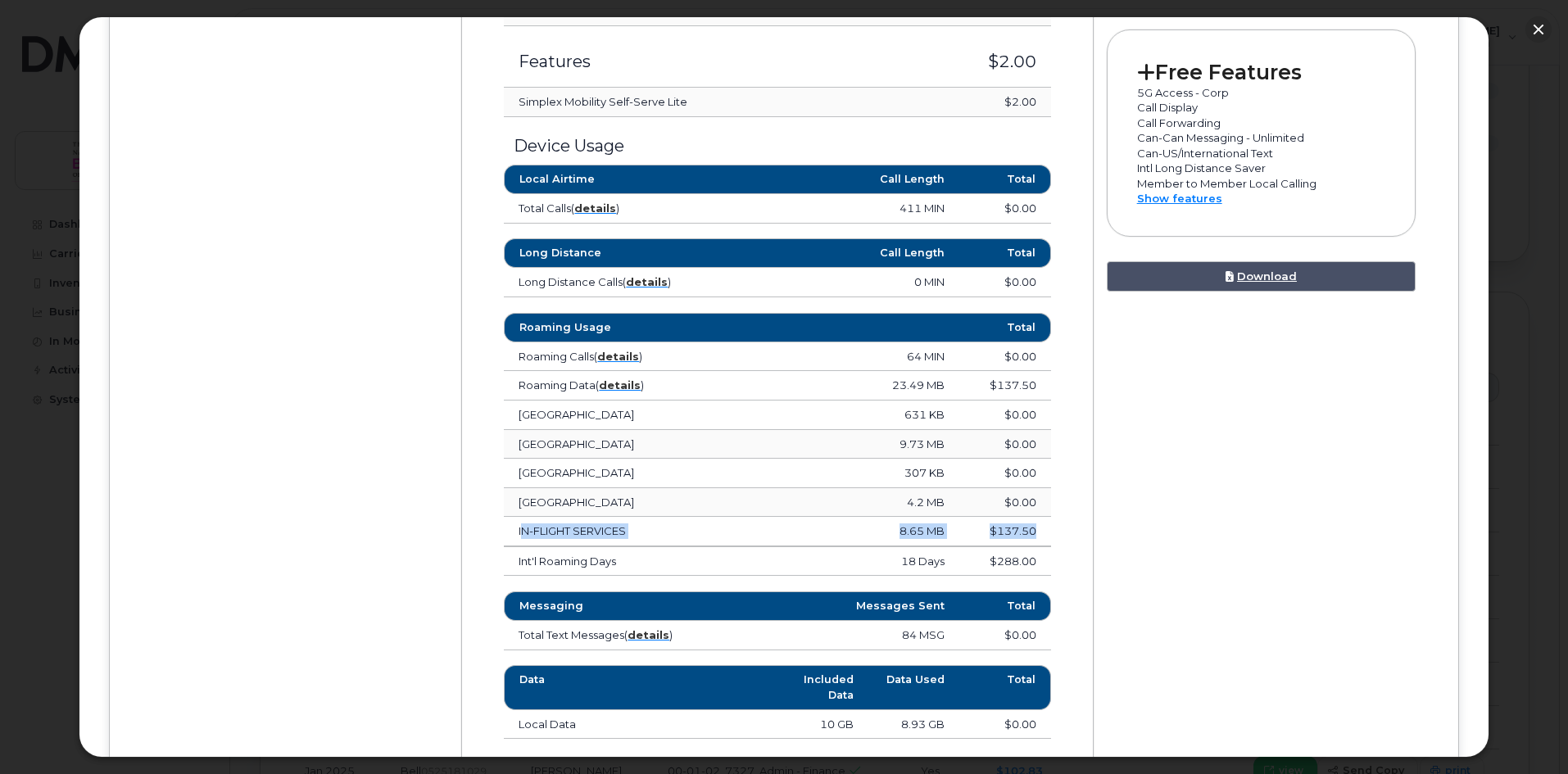
scroll to position [786, 0]
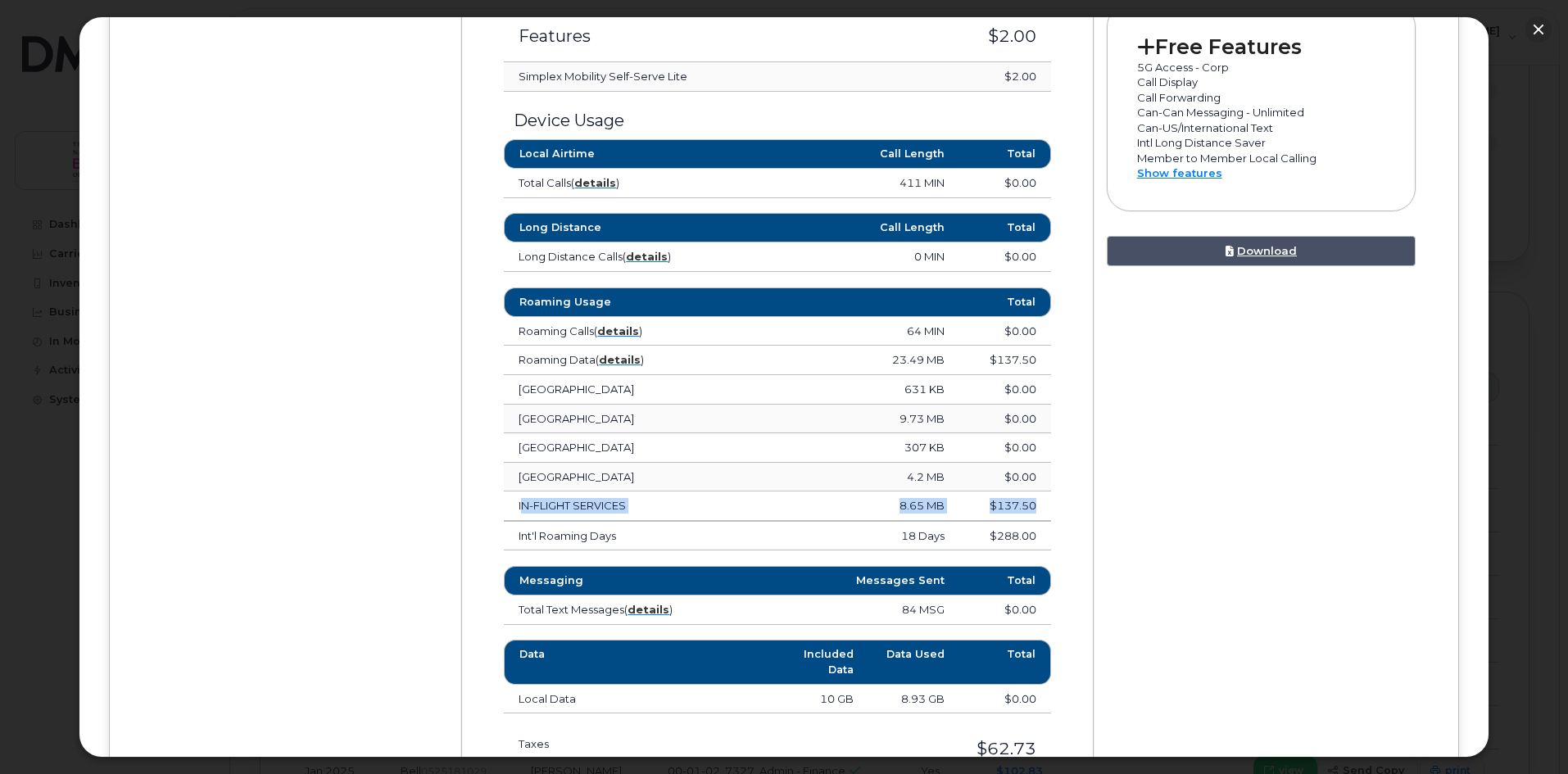
click at [1036, 514] on td "$137.50" at bounding box center [1005, 506] width 91 height 29
drag, startPoint x: 1038, startPoint y: 503, endPoint x: 995, endPoint y: 508, distance: 43.3
click at [995, 508] on td "$137.50" at bounding box center [1005, 506] width 91 height 29
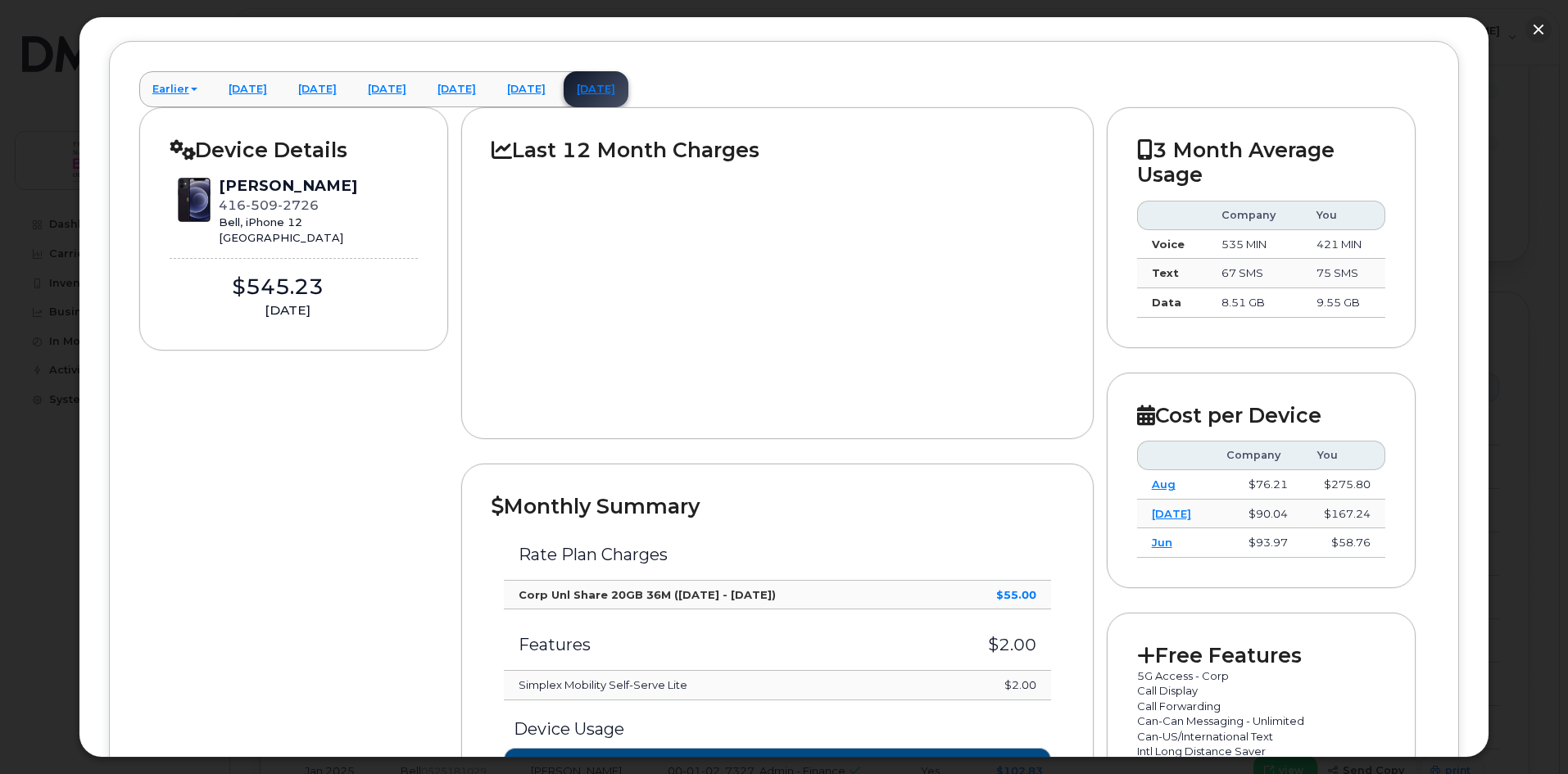
scroll to position [130, 0]
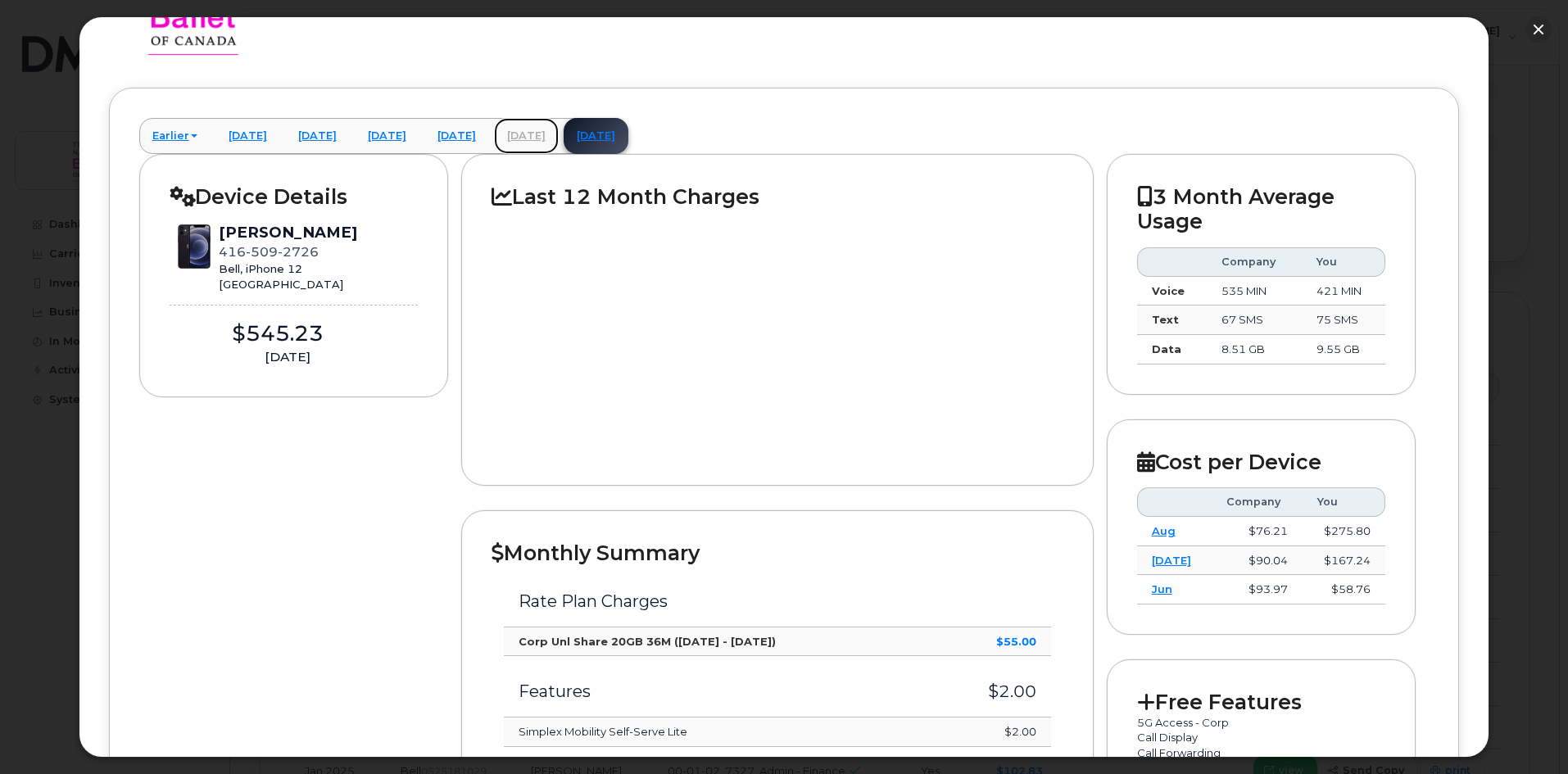
click at [558, 137] on link "[DATE]" at bounding box center [527, 136] width 65 height 36
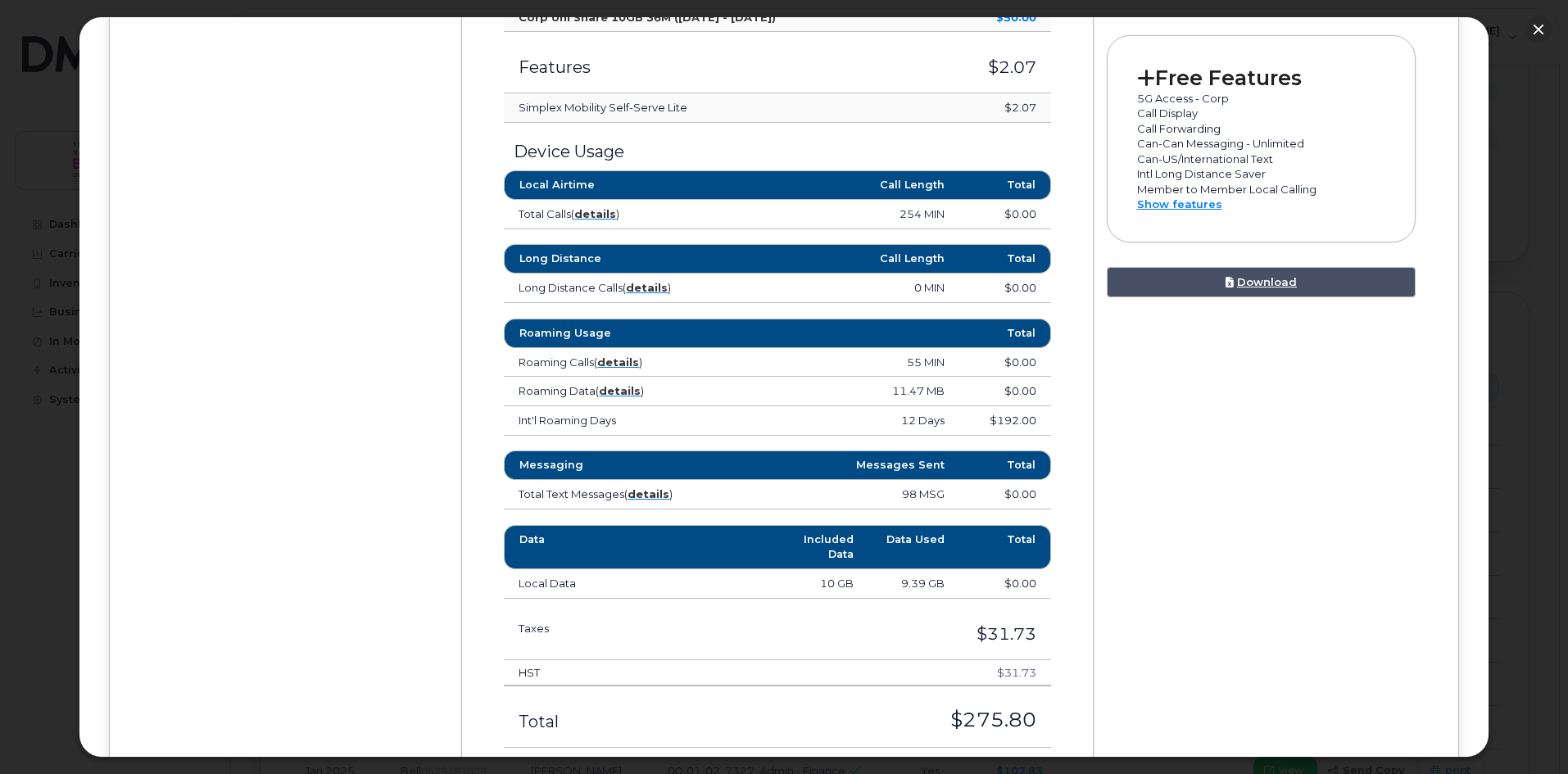
scroll to position [786, 0]
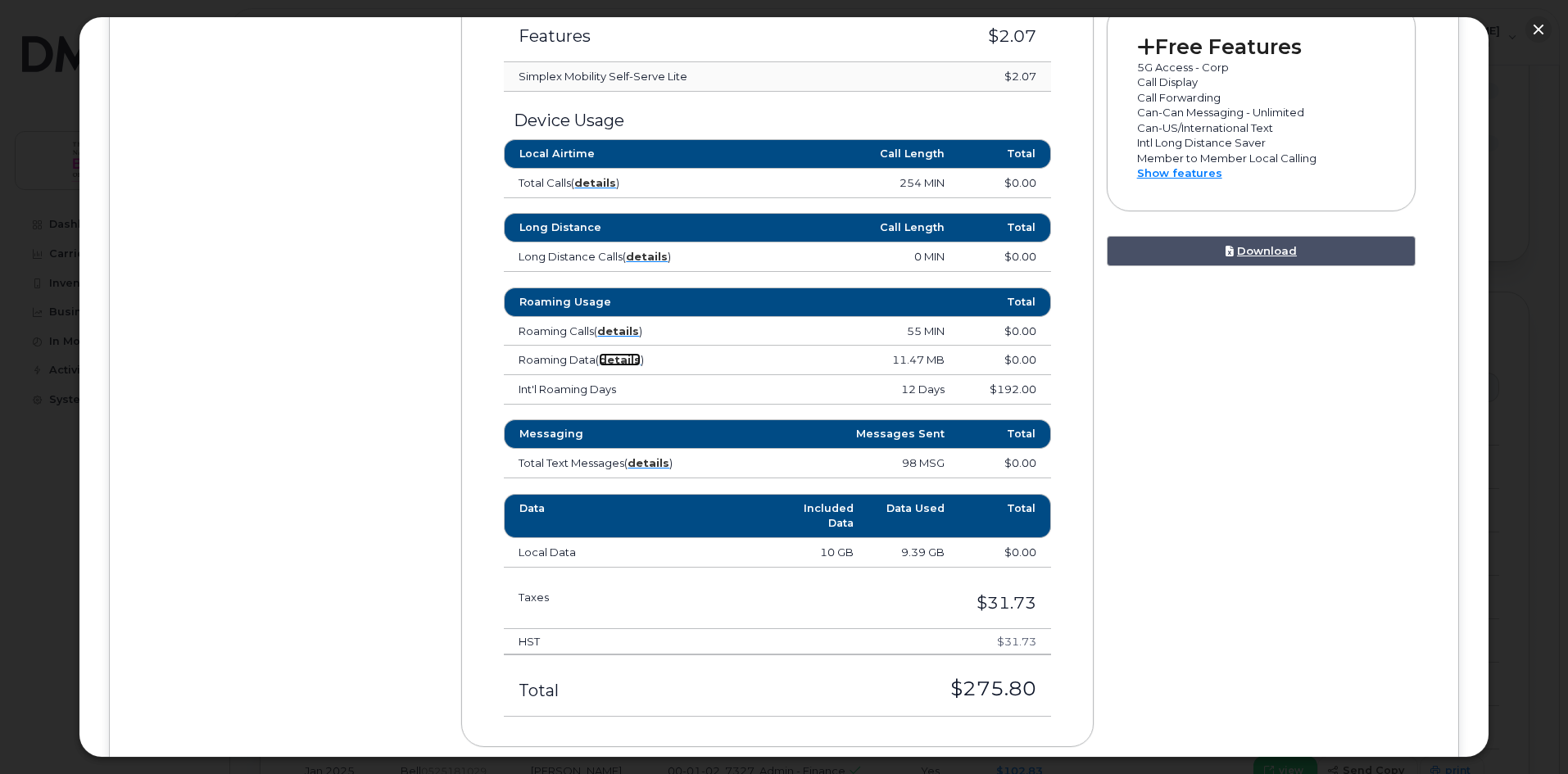
click at [630, 359] on strong "details" at bounding box center [620, 360] width 42 height 13
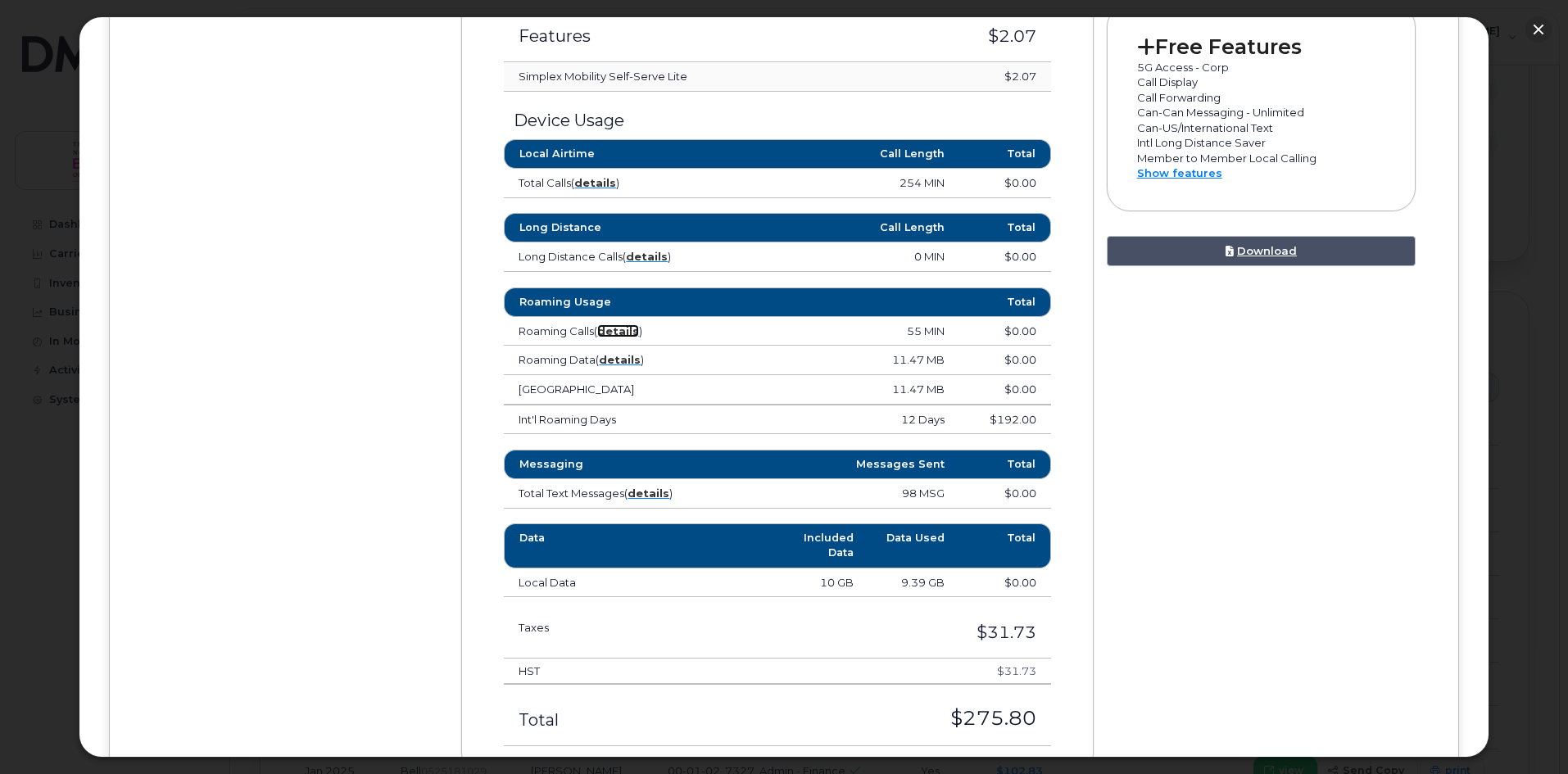
click at [630, 330] on strong "details" at bounding box center [618, 331] width 42 height 13
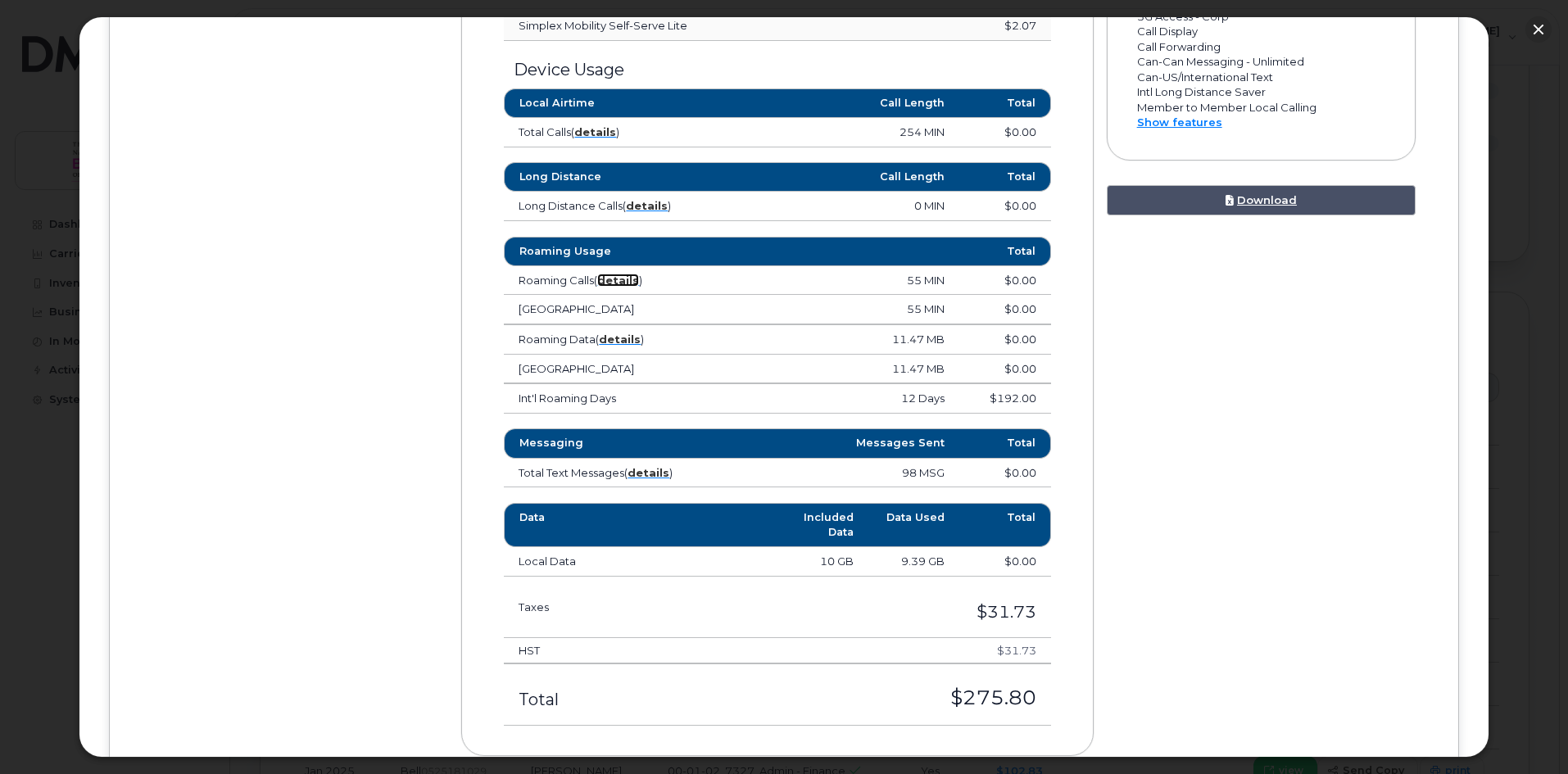
scroll to position [781, 0]
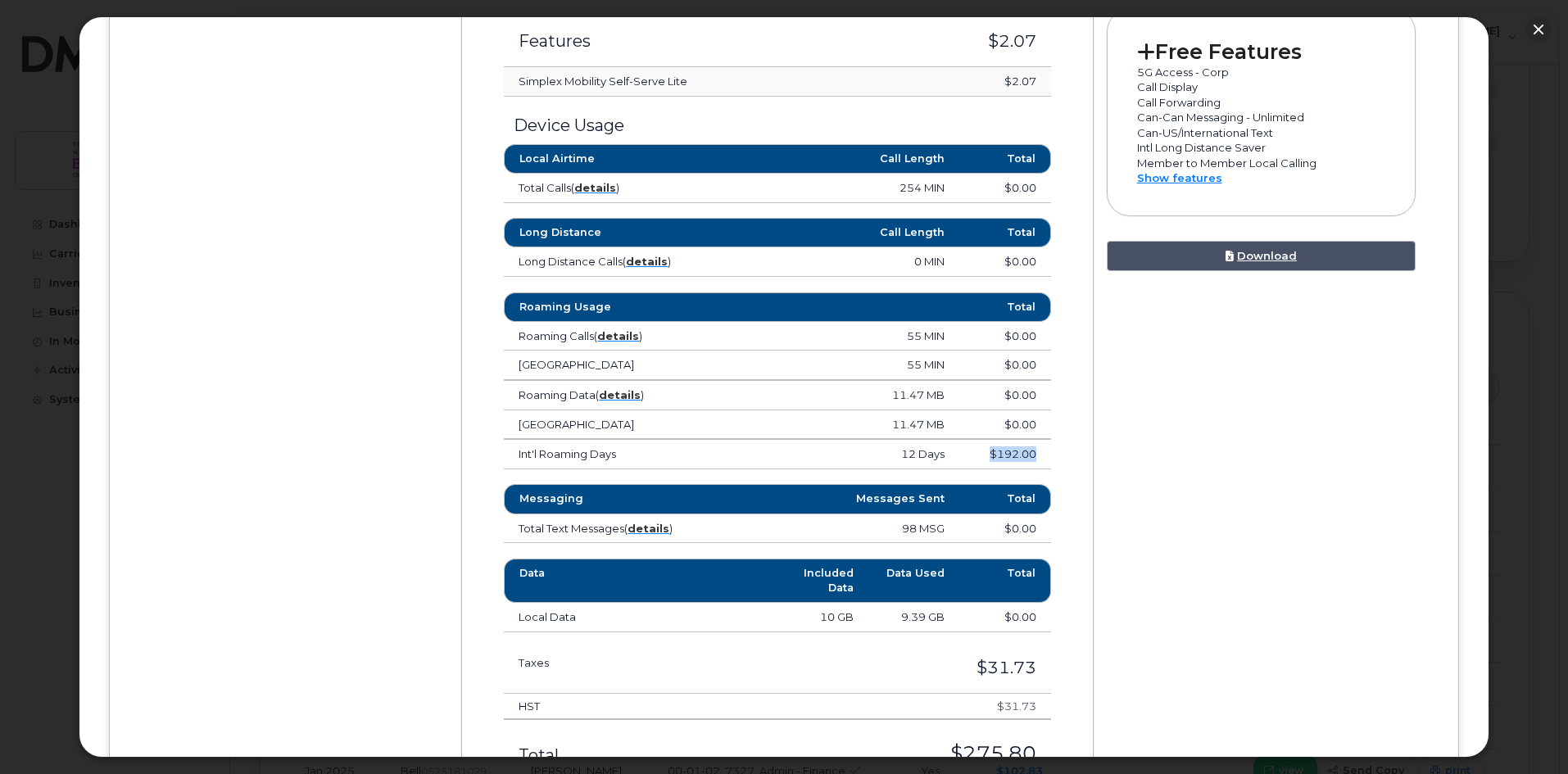
drag, startPoint x: 1030, startPoint y: 451, endPoint x: 981, endPoint y: 450, distance: 49.0
click at [981, 450] on td "$192.00" at bounding box center [1005, 454] width 91 height 29
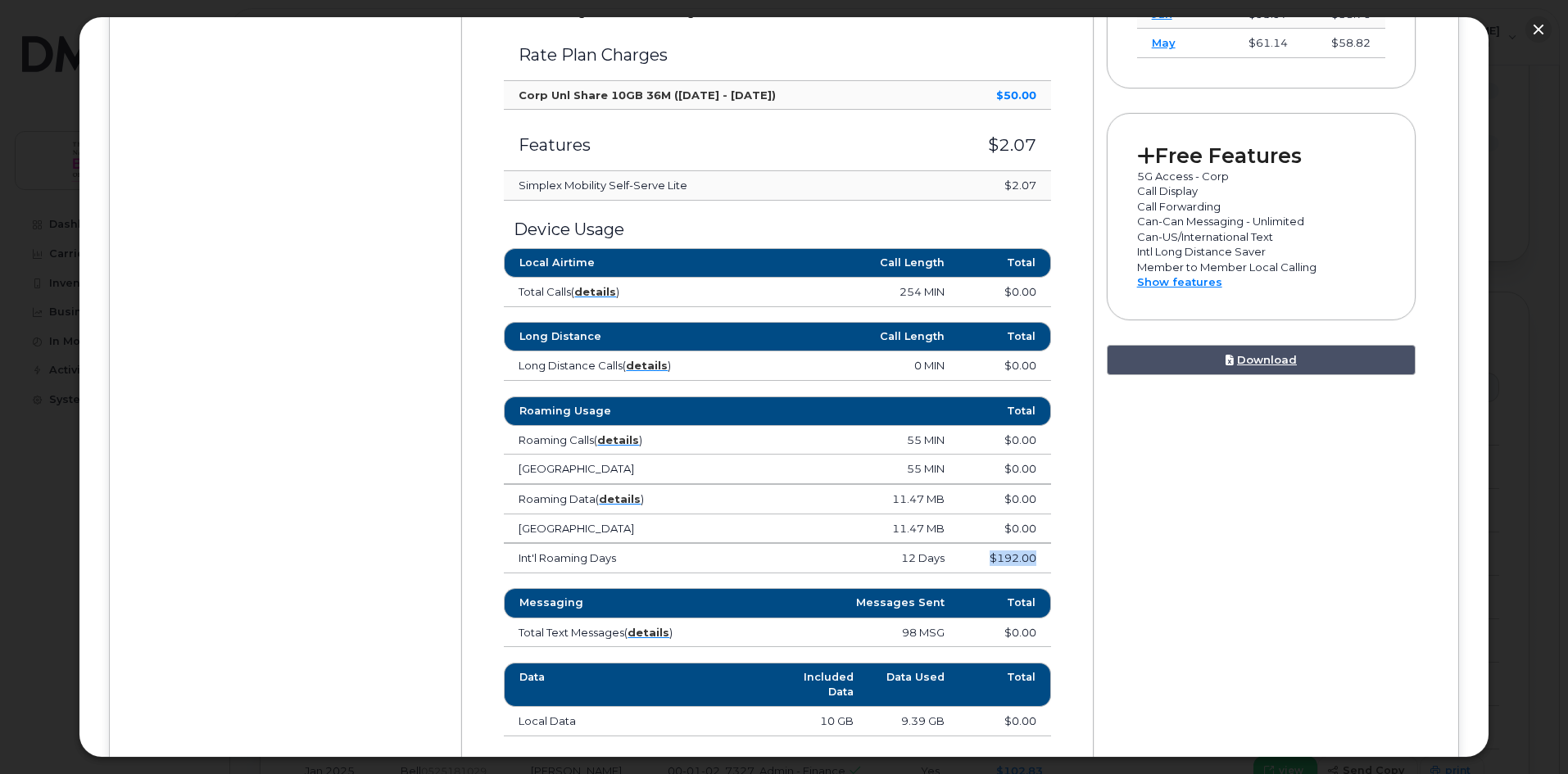
scroll to position [699, 0]
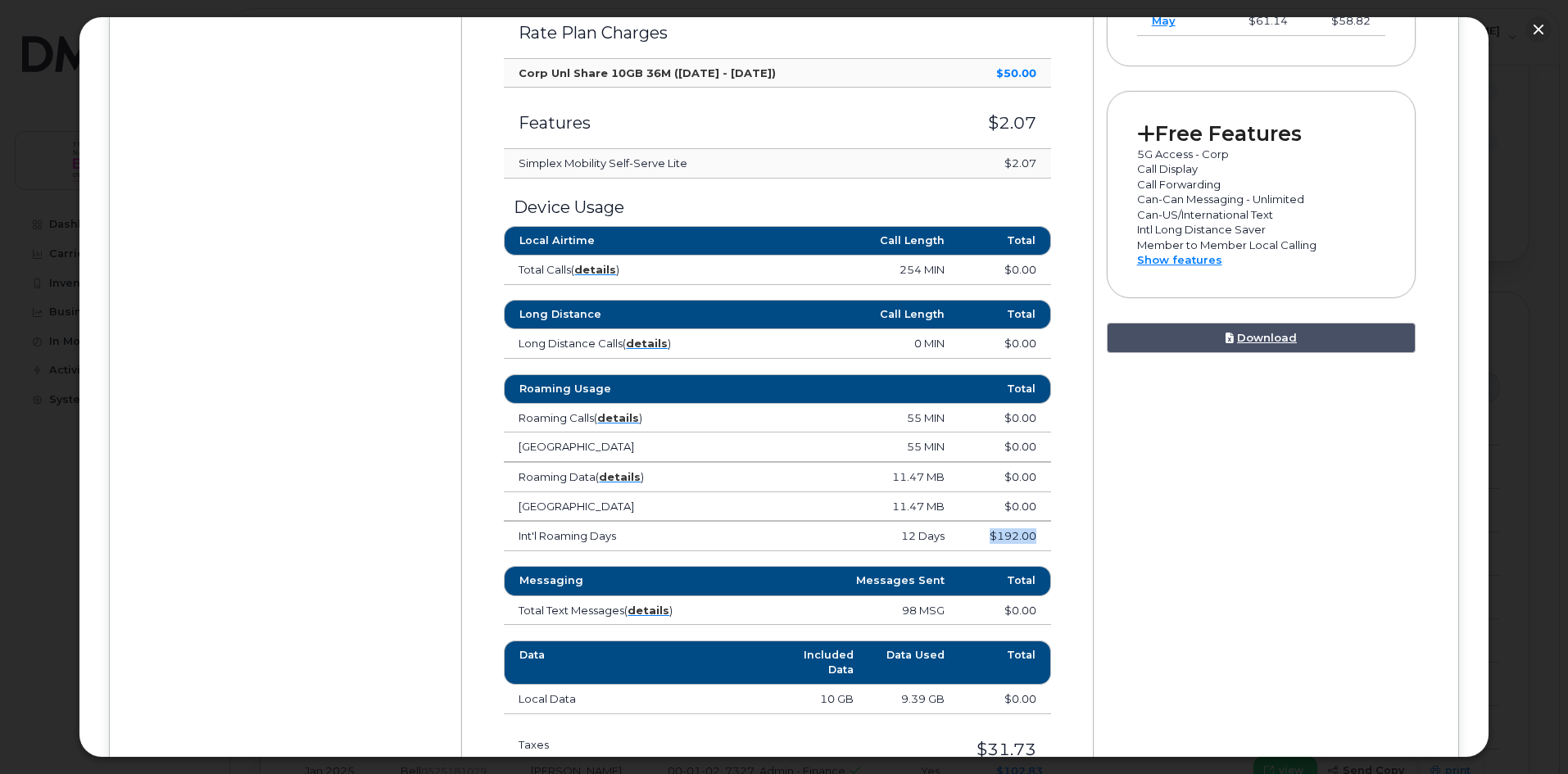
click at [1036, 545] on td "$192.00" at bounding box center [1005, 536] width 91 height 29
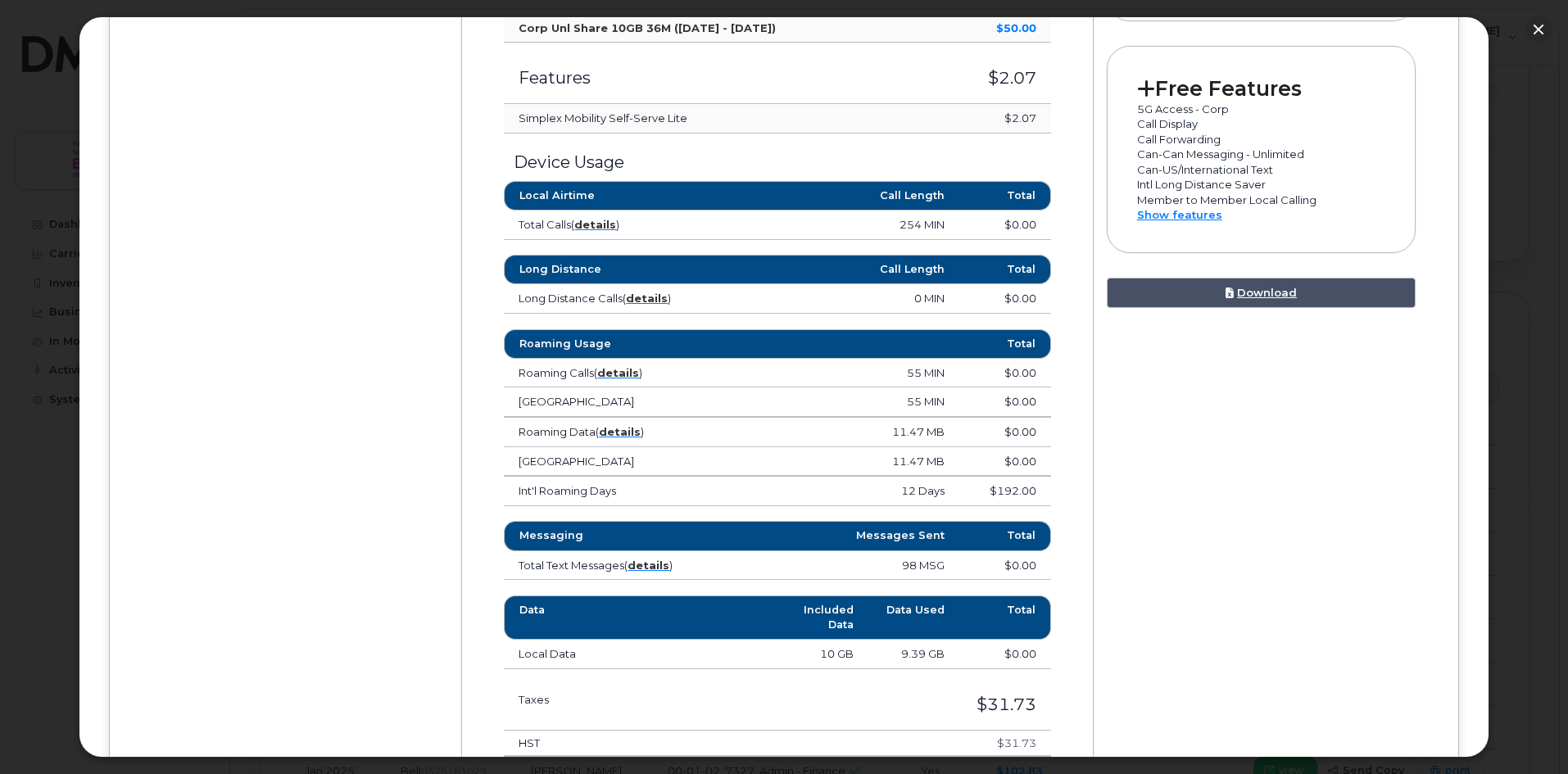
scroll to position [781, 0]
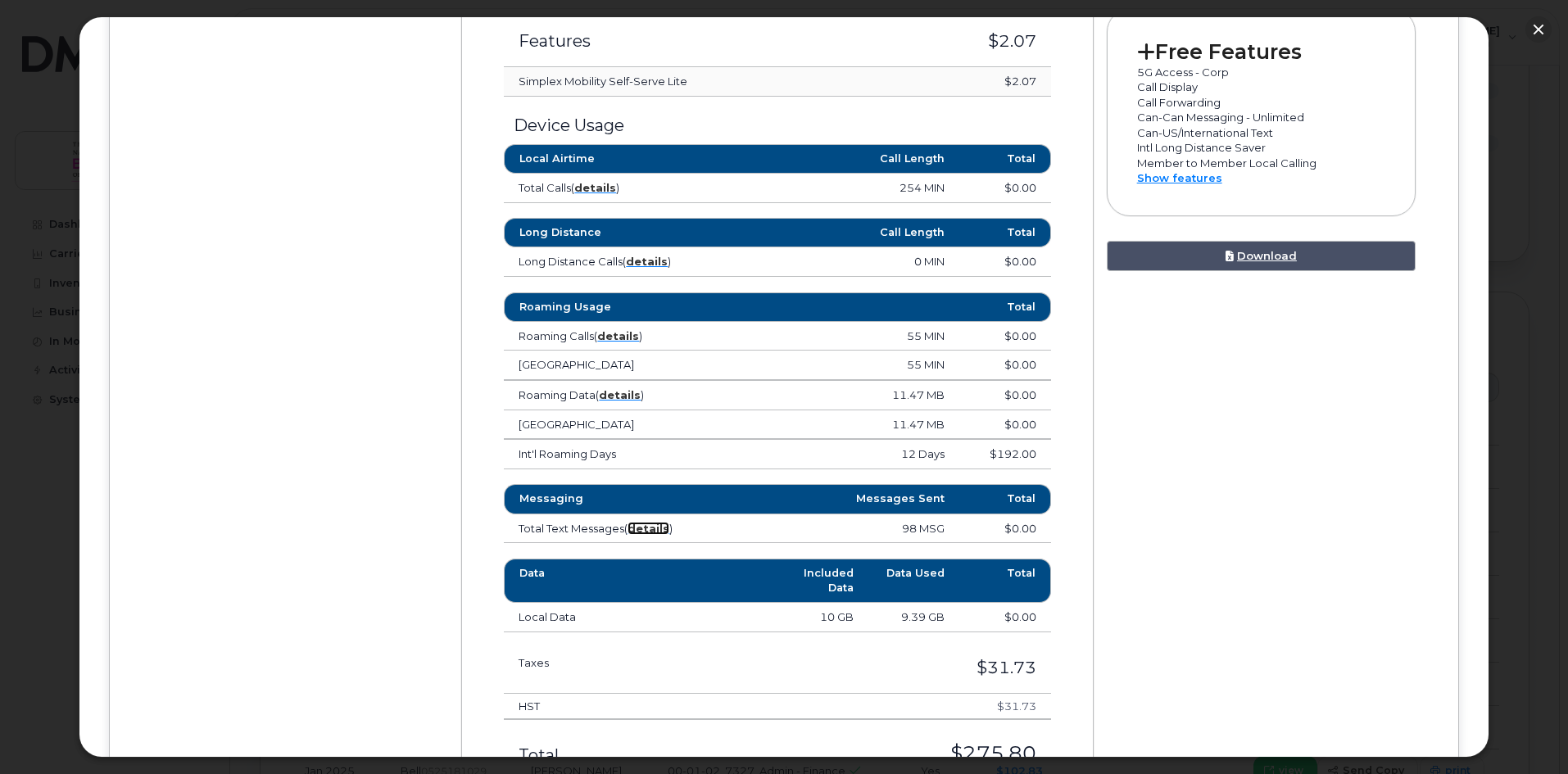
click at [650, 529] on strong "details" at bounding box center [648, 528] width 42 height 13
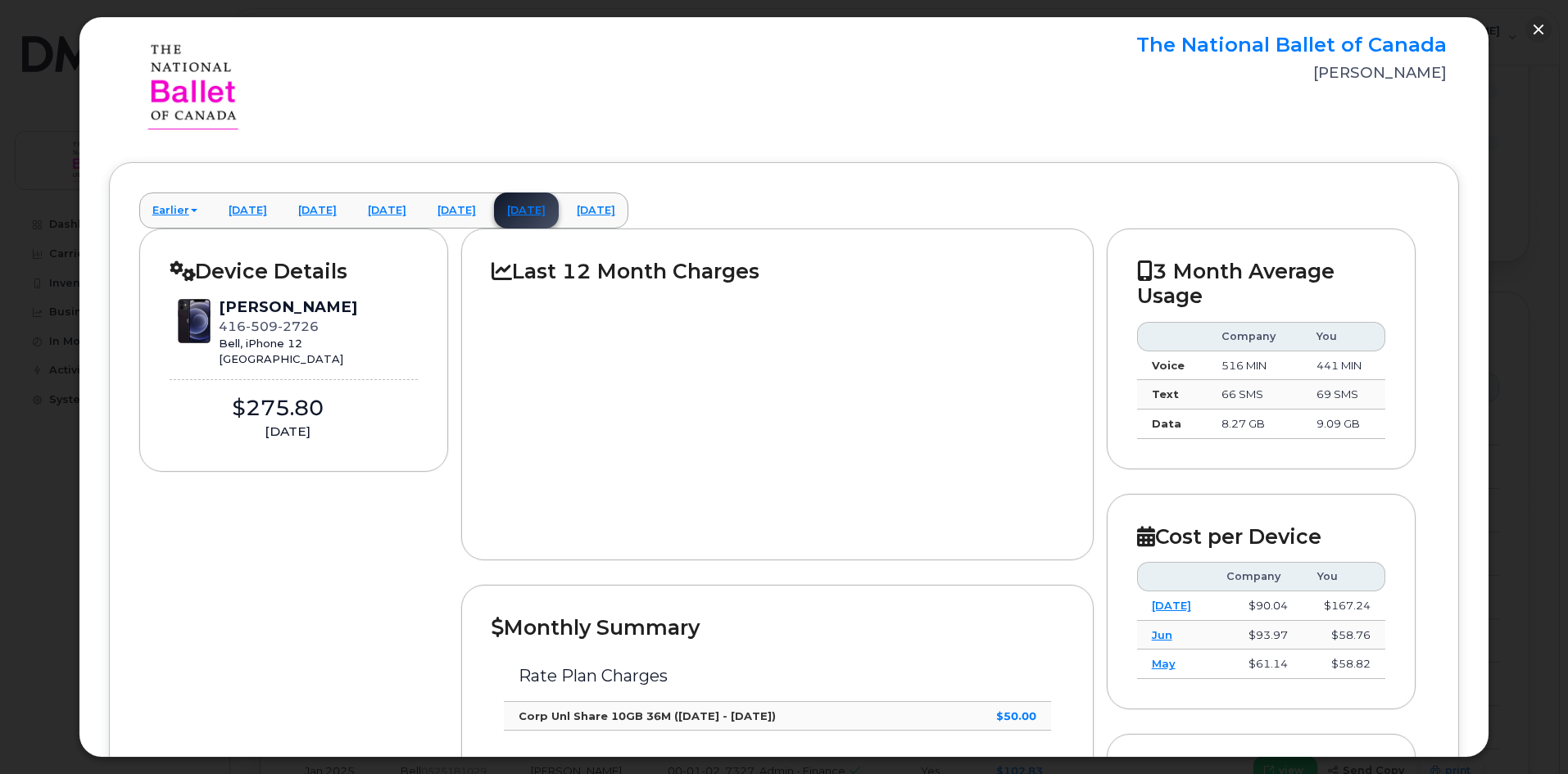
scroll to position [0, 0]
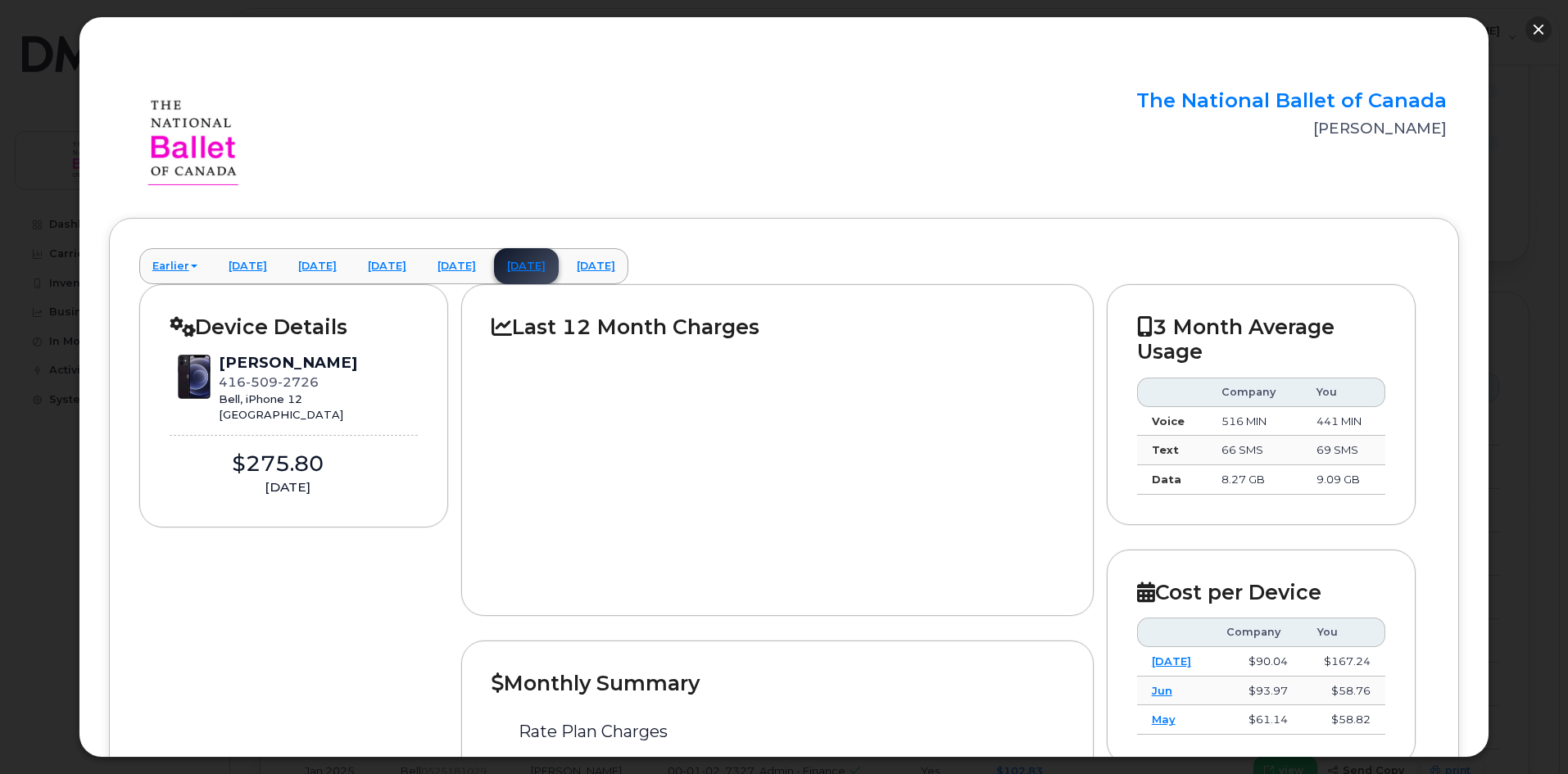
click at [1537, 27] on button "button" at bounding box center [1538, 29] width 26 height 26
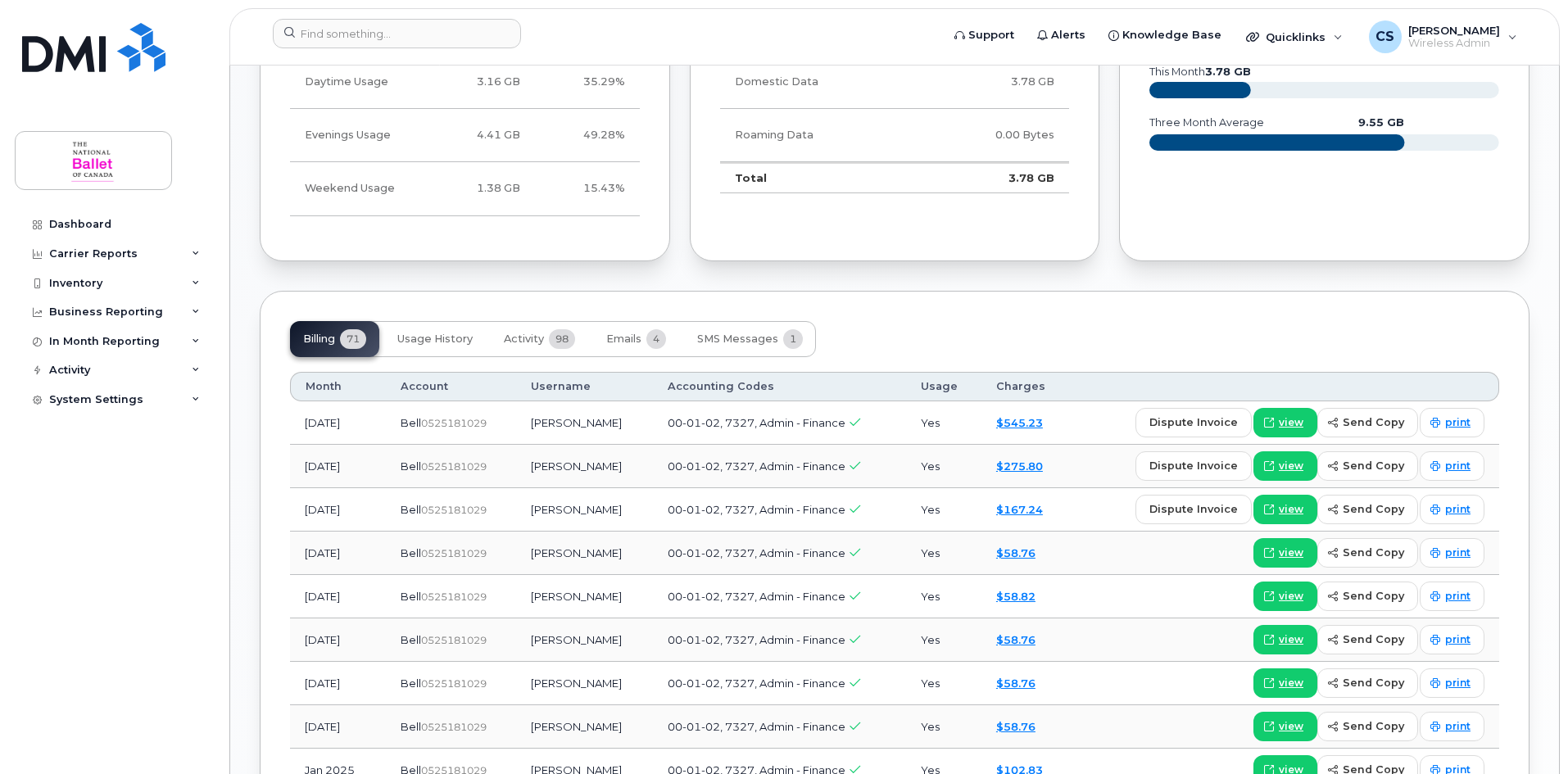
scroll to position [965, 0]
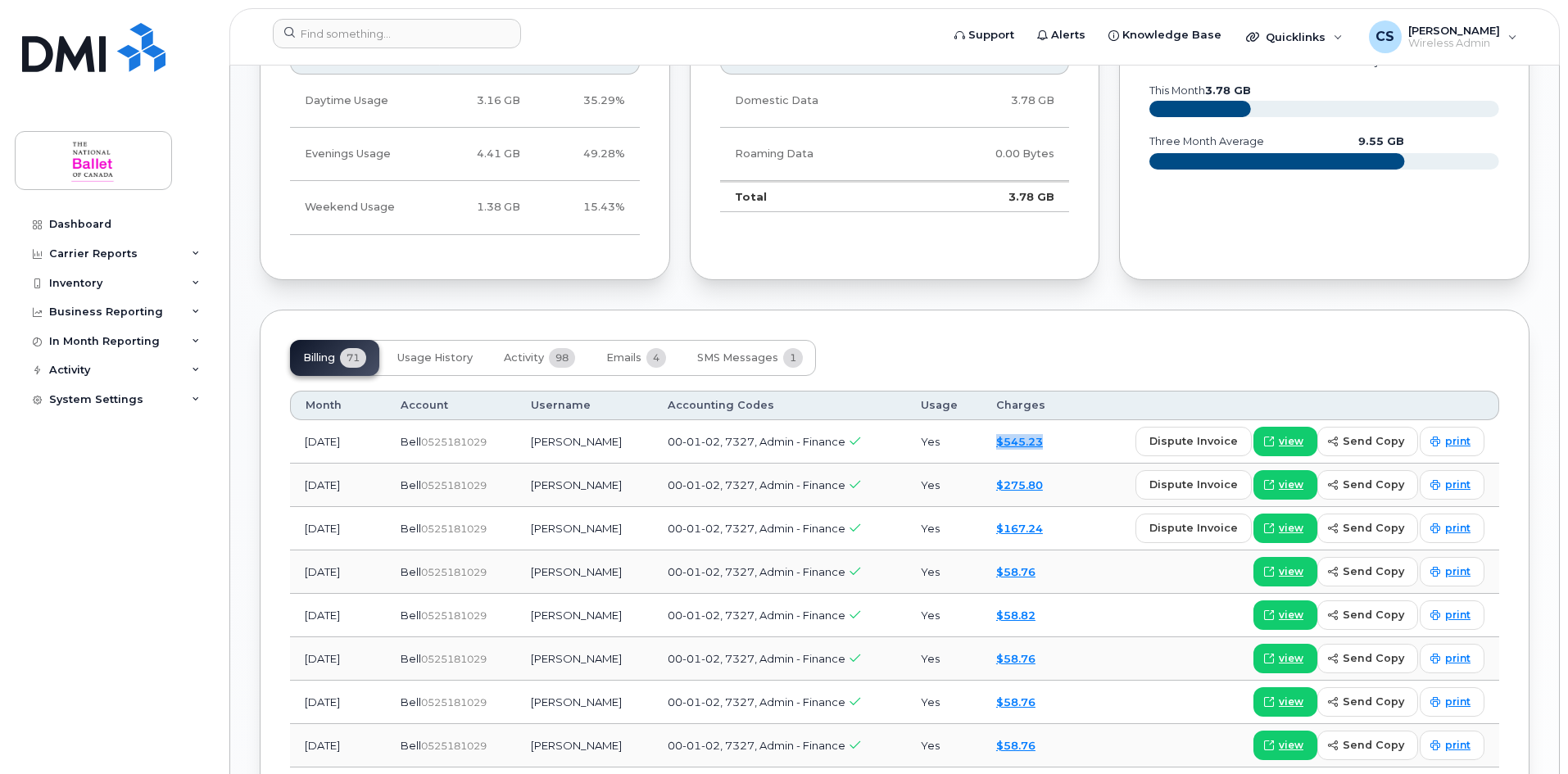
drag, startPoint x: 1055, startPoint y: 439, endPoint x: 992, endPoint y: 444, distance: 63.2
click at [992, 444] on td "$545.23" at bounding box center [1025, 442] width 89 height 43
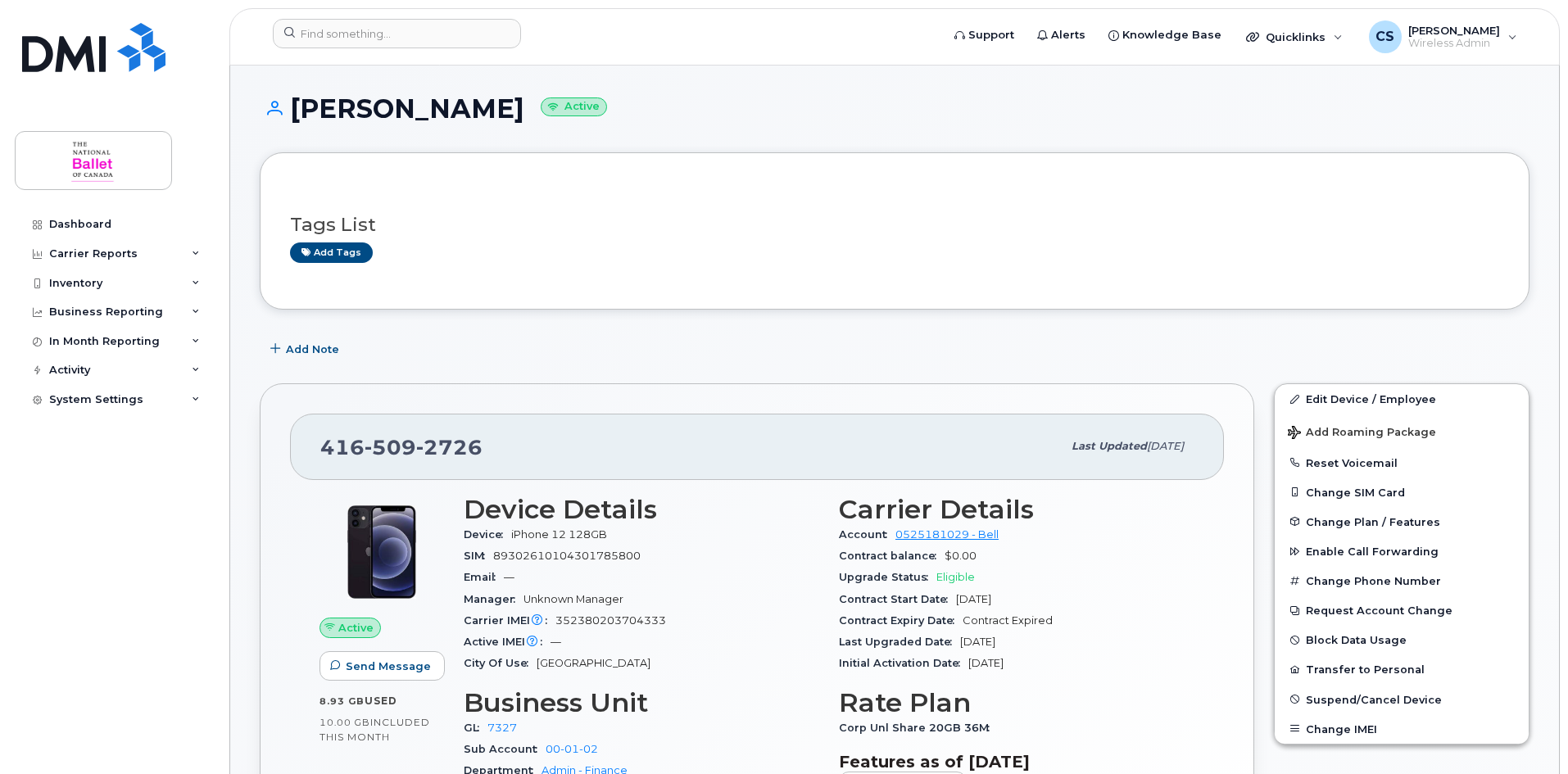
scroll to position [0, 0]
